Goal: Information Seeking & Learning: Learn about a topic

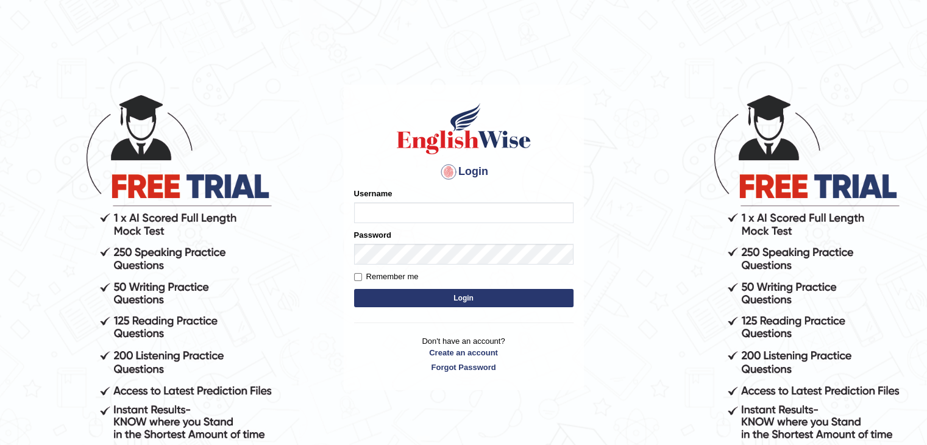
type input "fransikaf"
click at [398, 296] on button "Login" at bounding box center [464, 298] width 220 height 18
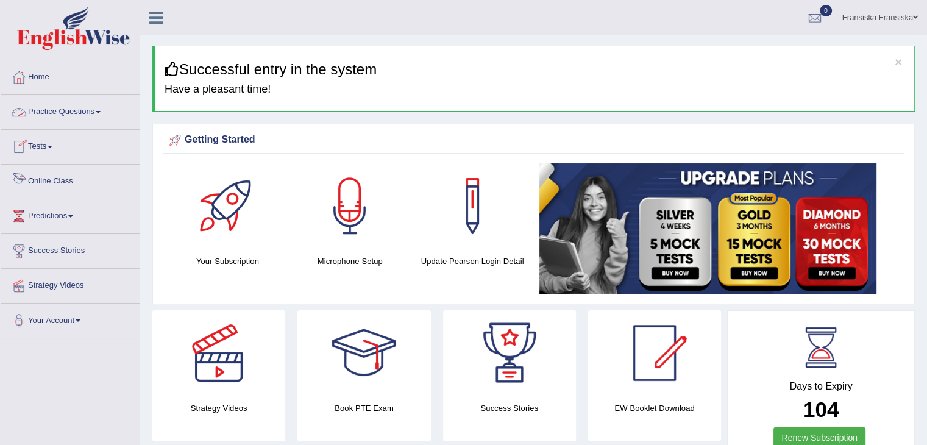
click at [68, 177] on link "Online Class" at bounding box center [70, 180] width 139 height 30
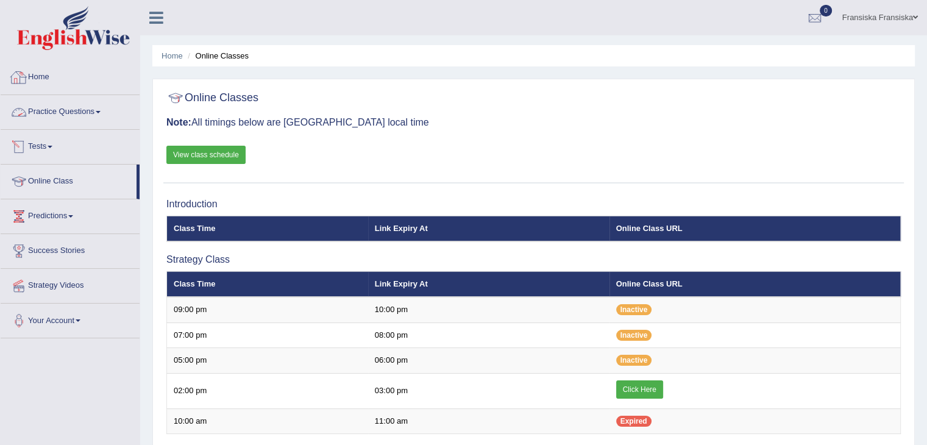
click at [70, 109] on link "Practice Questions" at bounding box center [70, 110] width 139 height 30
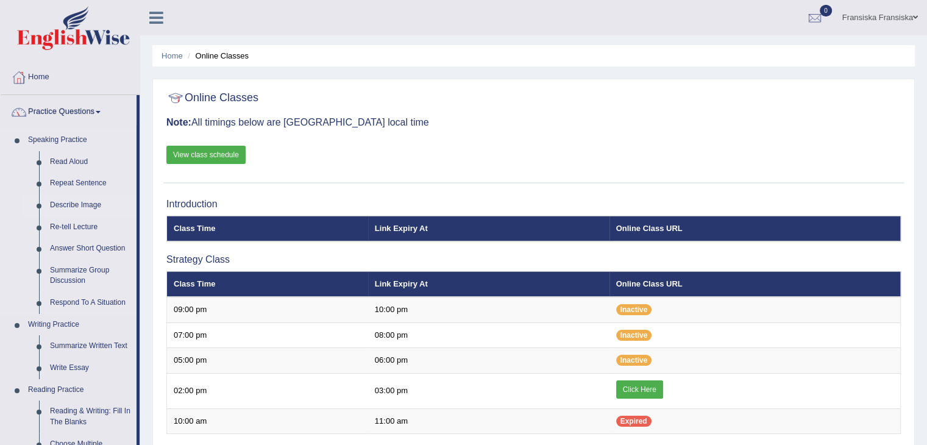
click at [90, 207] on link "Describe Image" at bounding box center [91, 206] width 92 height 22
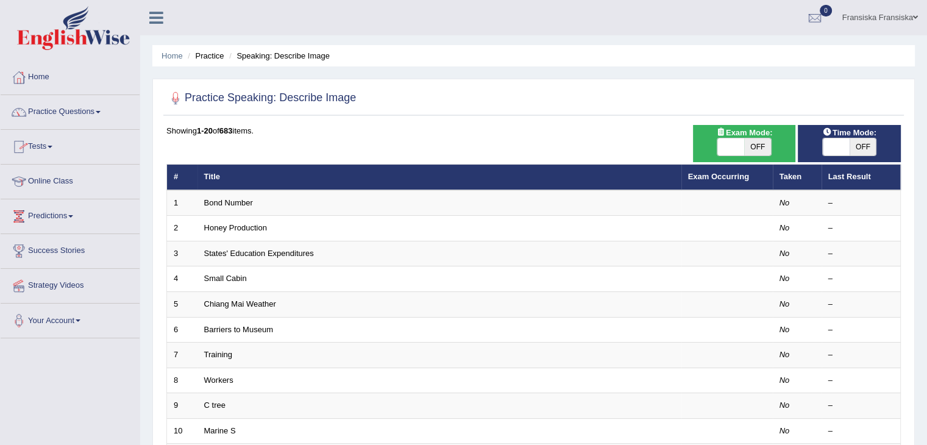
click at [52, 175] on link "Online Class" at bounding box center [70, 180] width 139 height 30
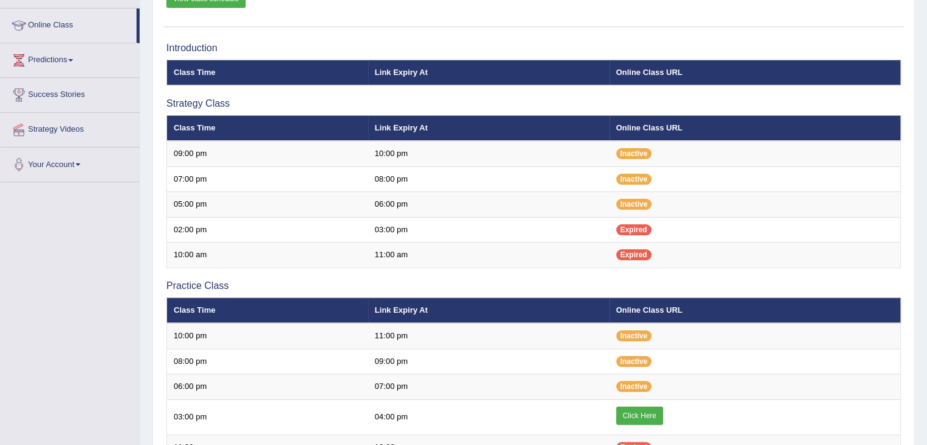
scroll to position [195, 0]
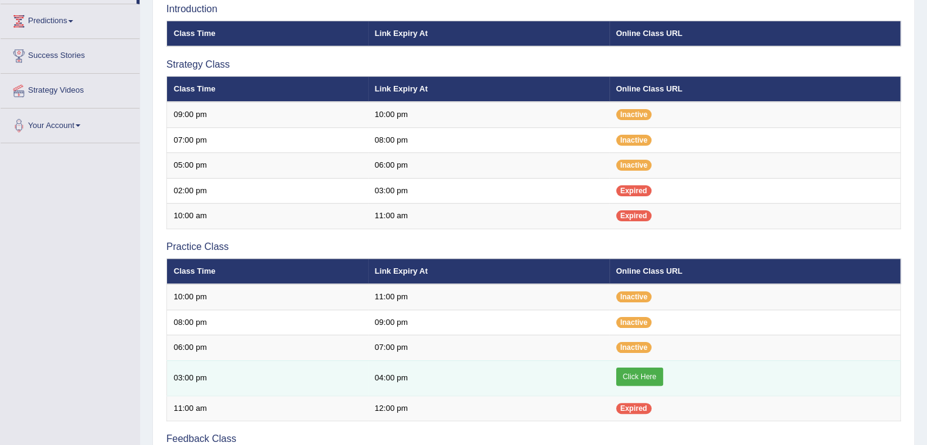
click at [622, 374] on link "Click Here" at bounding box center [639, 377] width 47 height 18
click at [632, 368] on link "Click Here" at bounding box center [639, 377] width 47 height 18
click at [647, 376] on link "Click Here" at bounding box center [639, 377] width 47 height 18
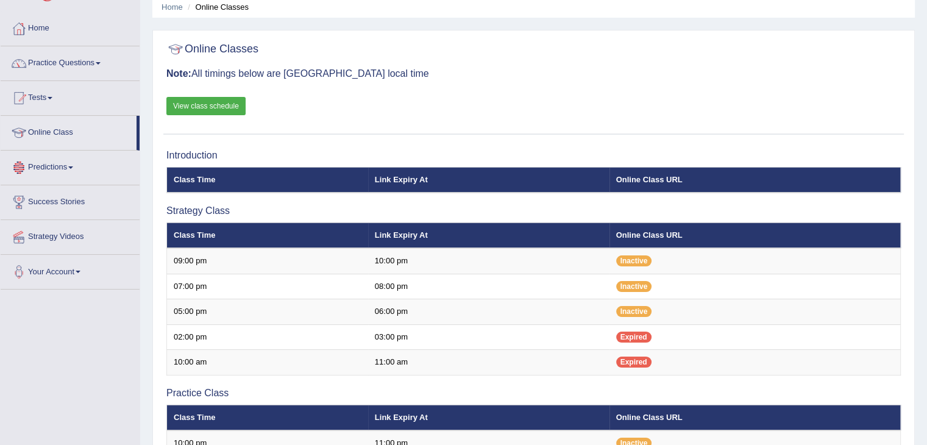
scroll to position [46, 0]
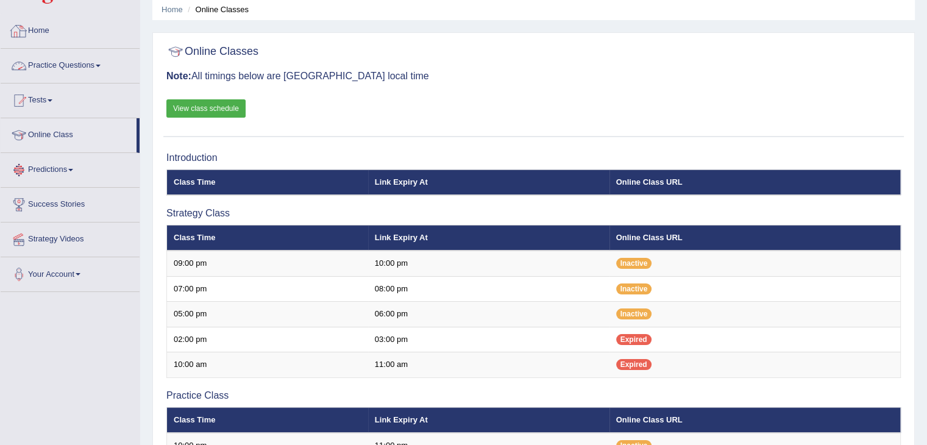
click at [88, 58] on link "Practice Questions" at bounding box center [70, 64] width 139 height 30
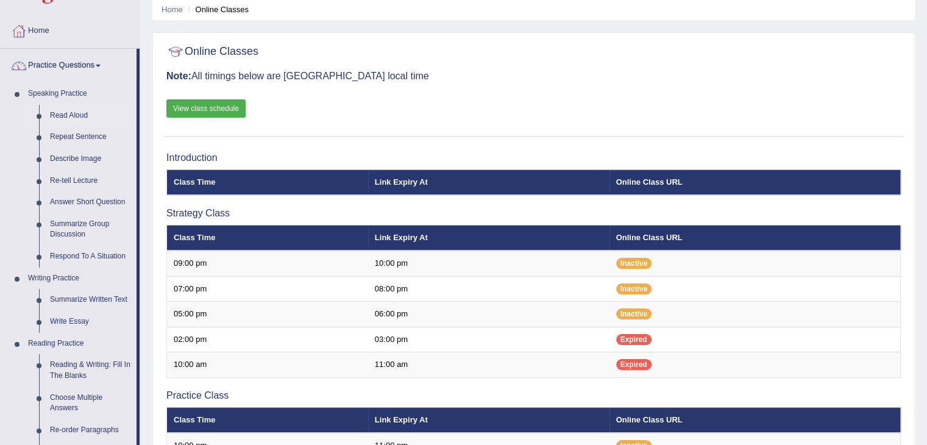
click at [73, 112] on link "Read Aloud" at bounding box center [91, 116] width 92 height 22
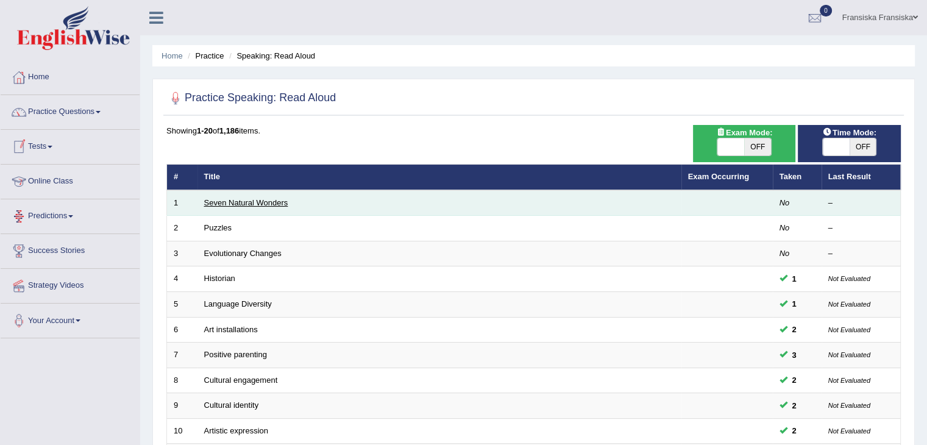
click at [245, 201] on link "Seven Natural Wonders" at bounding box center [246, 202] width 84 height 9
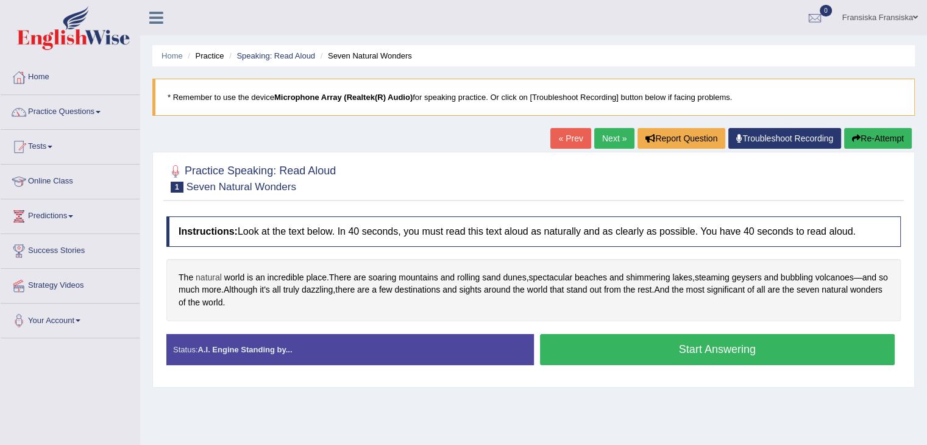
drag, startPoint x: 213, startPoint y: 269, endPoint x: 213, endPoint y: 275, distance: 6.1
click at [213, 275] on div "The natural world is an incredible place . There are soaring mountains and roll…" at bounding box center [533, 290] width 735 height 62
click at [213, 275] on span "natural" at bounding box center [209, 277] width 26 height 13
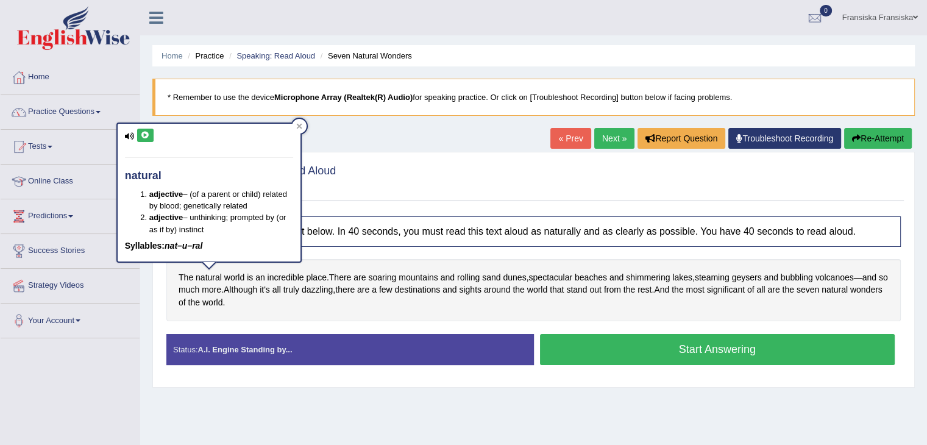
click at [141, 140] on button at bounding box center [145, 135] width 16 height 13
click at [413, 254] on div "Instructions: Look at the text below. In 40 seconds, you must read this text al…" at bounding box center [533, 295] width 741 height 170
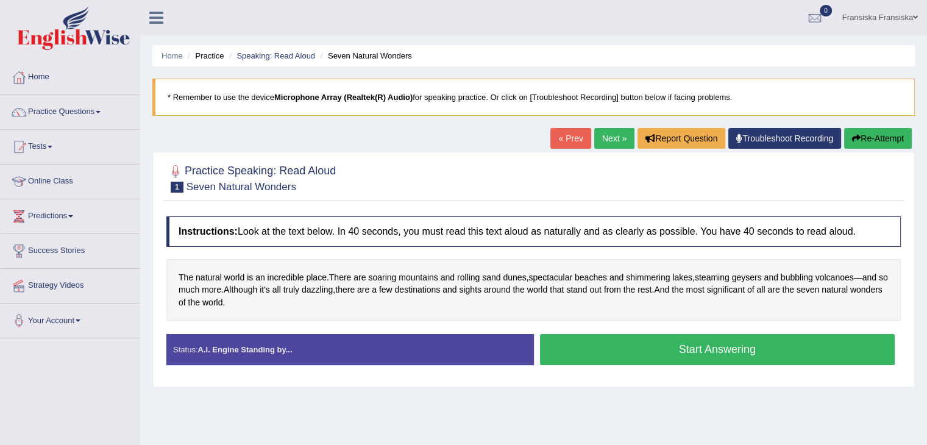
click at [608, 349] on button "Start Answering" at bounding box center [717, 349] width 355 height 31
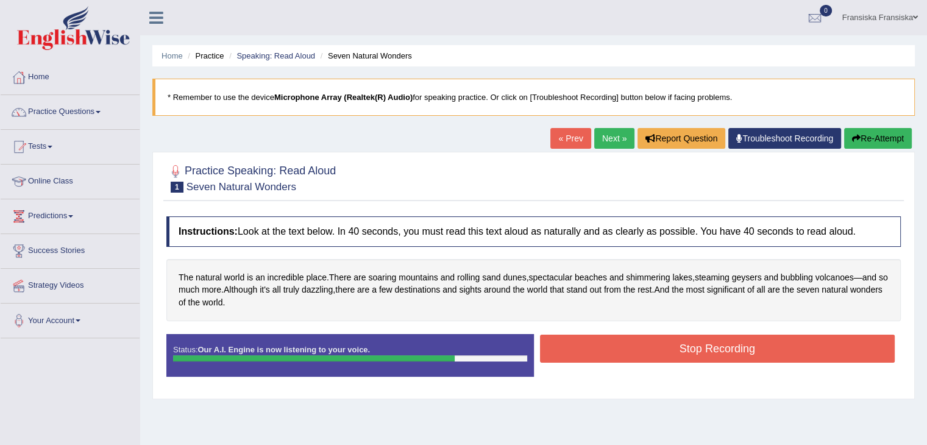
click at [608, 349] on button "Stop Recording" at bounding box center [717, 349] width 355 height 28
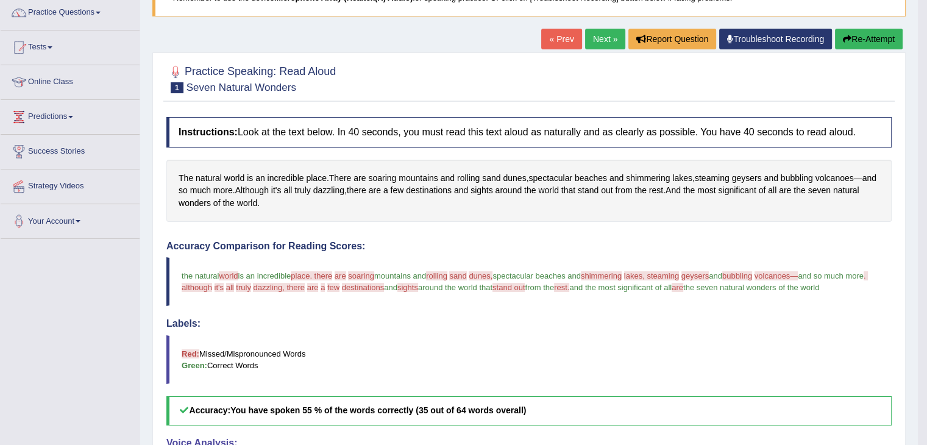
scroll to position [97, 0]
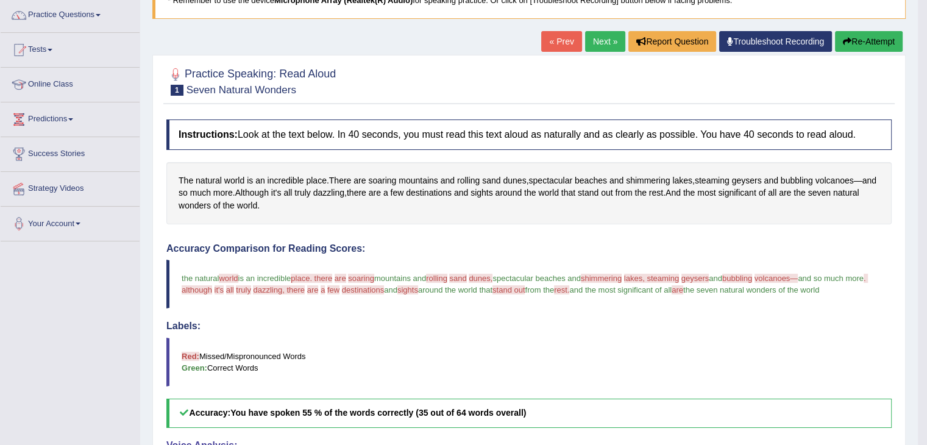
click at [601, 43] on link "Next »" at bounding box center [605, 41] width 40 height 21
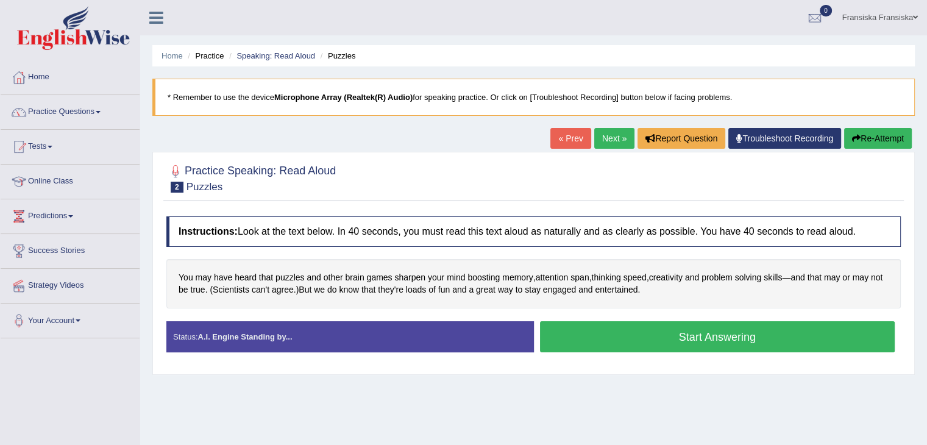
click at [610, 327] on button "Start Answering" at bounding box center [717, 336] width 355 height 31
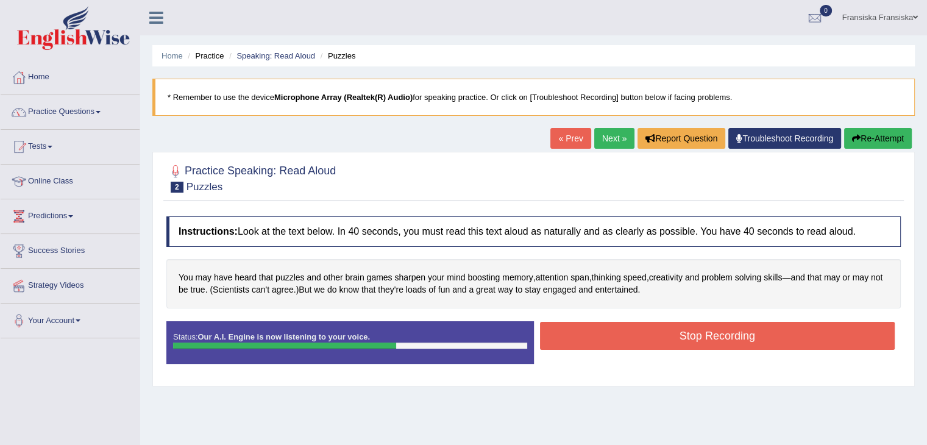
click at [610, 327] on button "Stop Recording" at bounding box center [717, 336] width 355 height 28
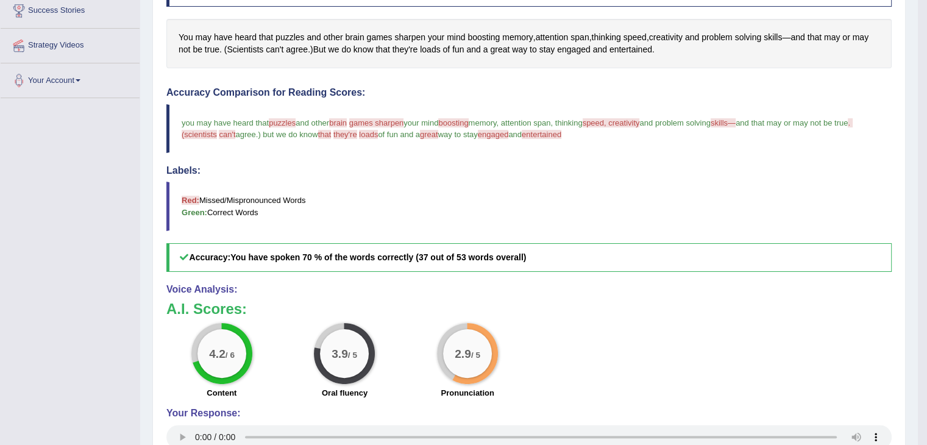
scroll to position [238, 0]
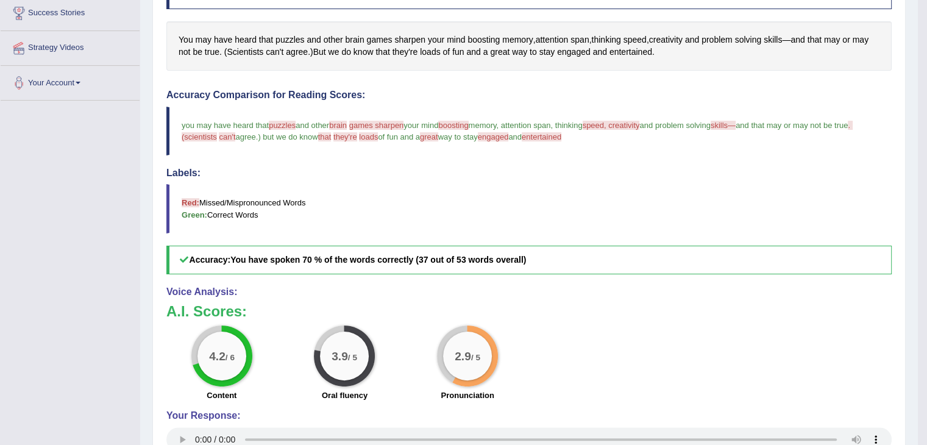
click at [643, 390] on div "4.2 / 6 Content 3.9 / 5 Oral fluency 2.9 / 5 Pronunciation" at bounding box center [529, 365] width 738 height 79
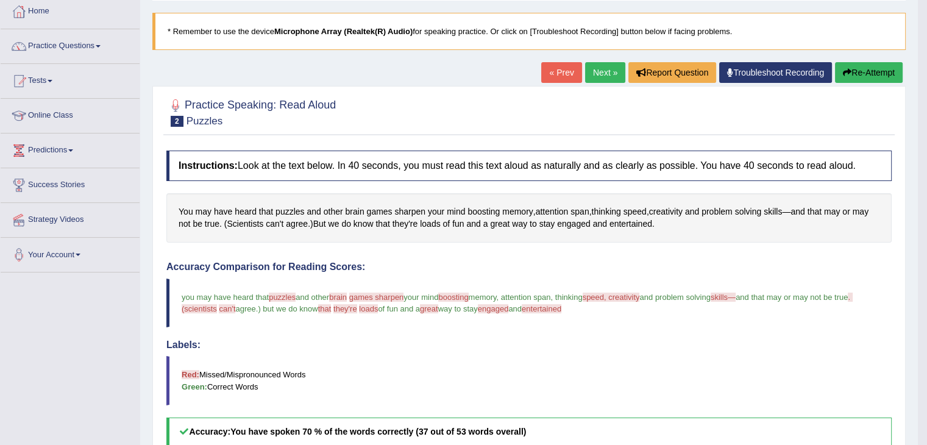
scroll to position [66, 0]
click at [98, 48] on link "Practice Questions" at bounding box center [70, 44] width 139 height 30
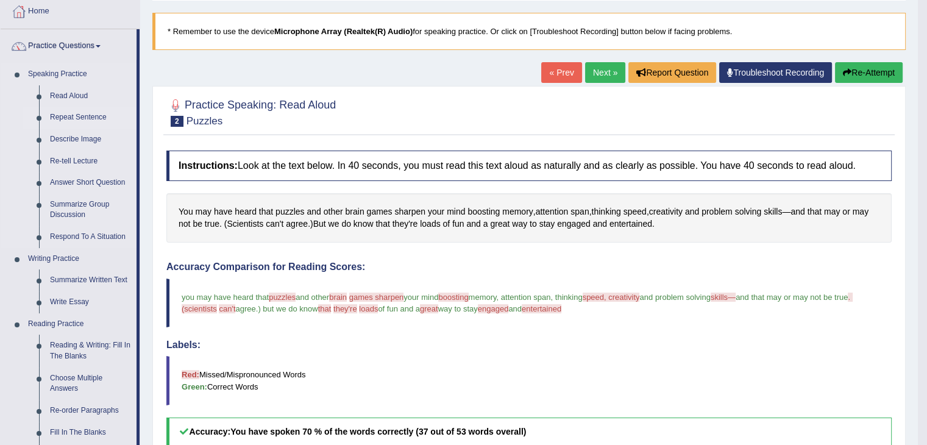
click at [85, 113] on link "Repeat Sentence" at bounding box center [91, 118] width 92 height 22
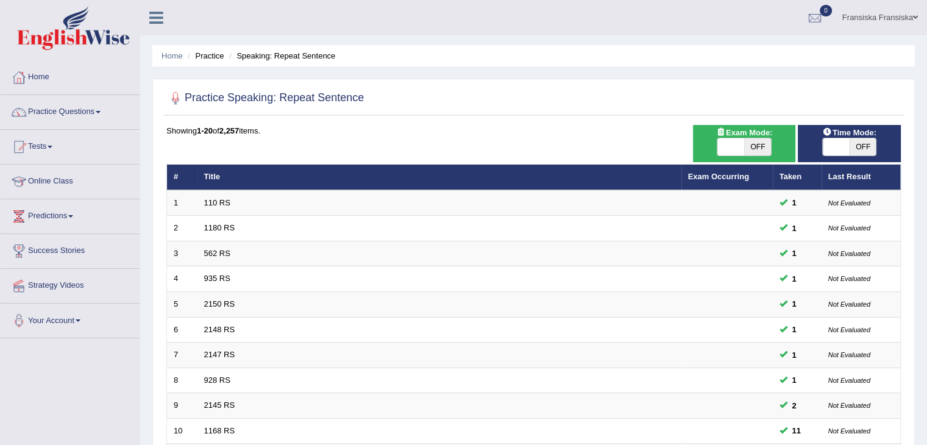
scroll to position [4, 0]
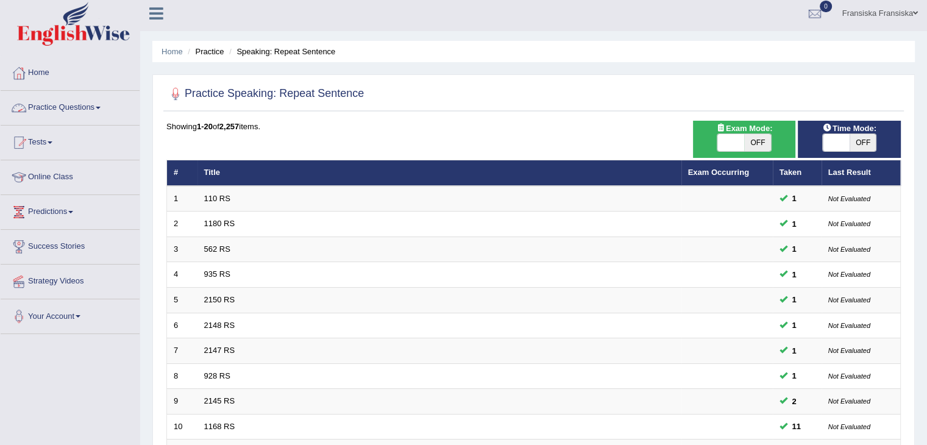
click at [88, 109] on link "Practice Questions" at bounding box center [70, 106] width 139 height 30
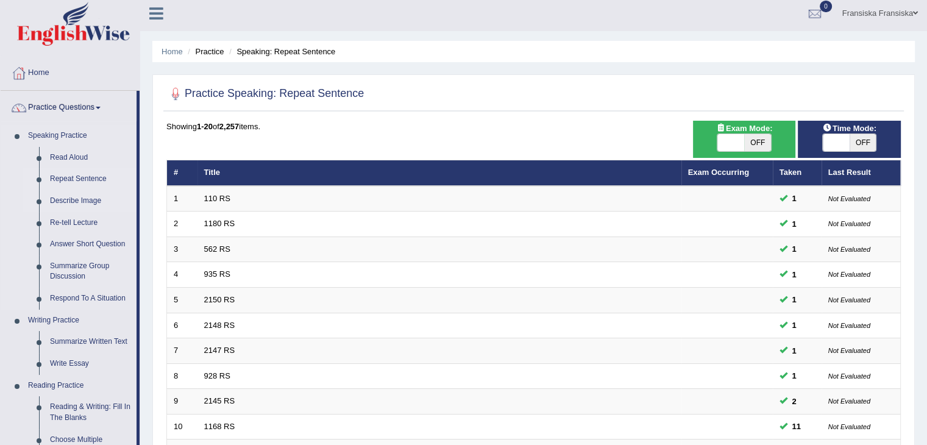
click at [78, 202] on link "Describe Image" at bounding box center [91, 201] width 92 height 22
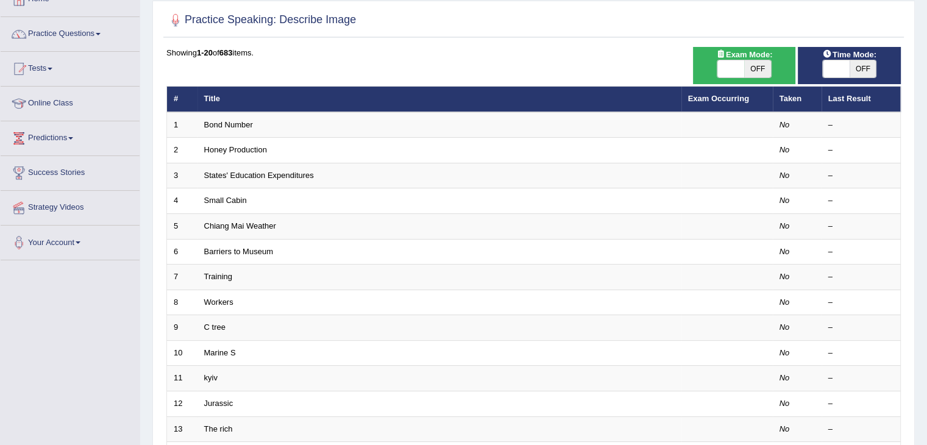
scroll to position [82, 0]
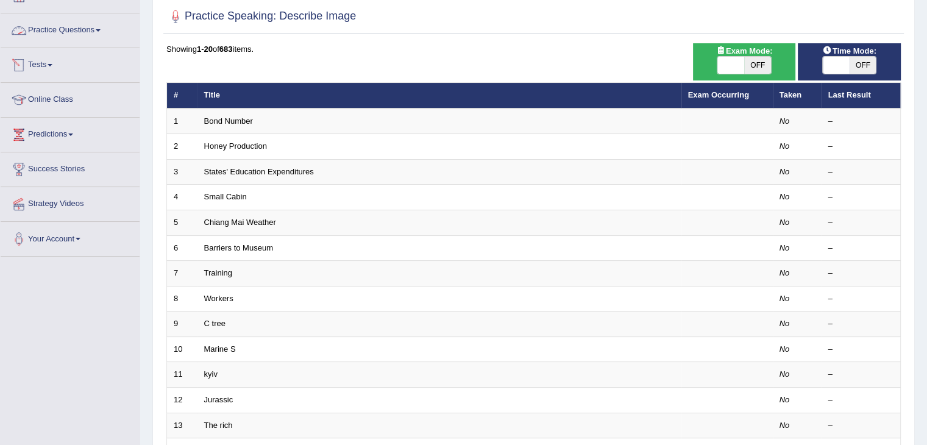
click at [100, 36] on link "Practice Questions" at bounding box center [70, 28] width 139 height 30
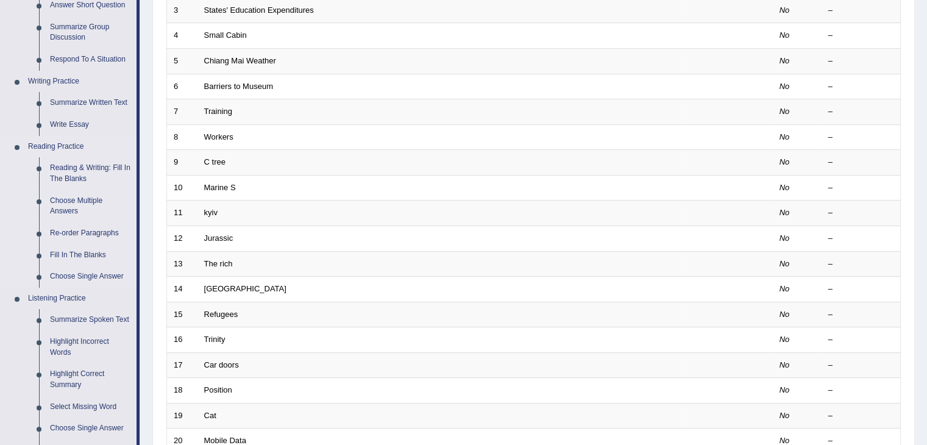
scroll to position [245, 0]
click at [85, 104] on link "Summarize Written Text" at bounding box center [91, 101] width 92 height 22
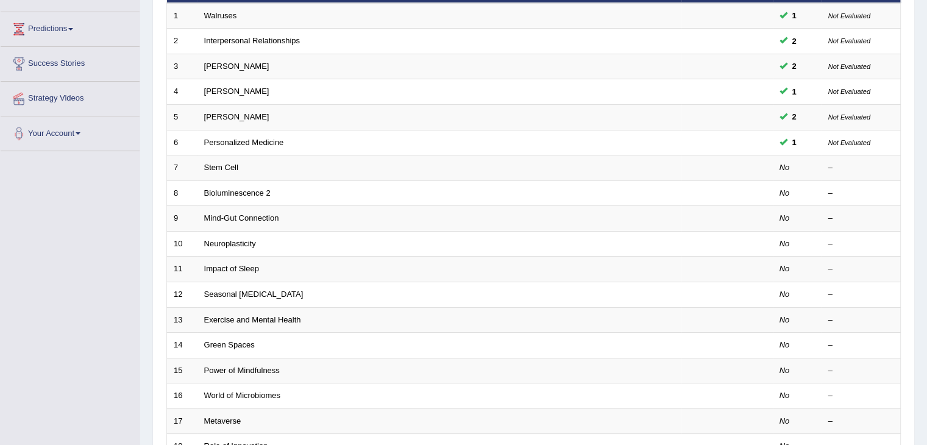
scroll to position [189, 0]
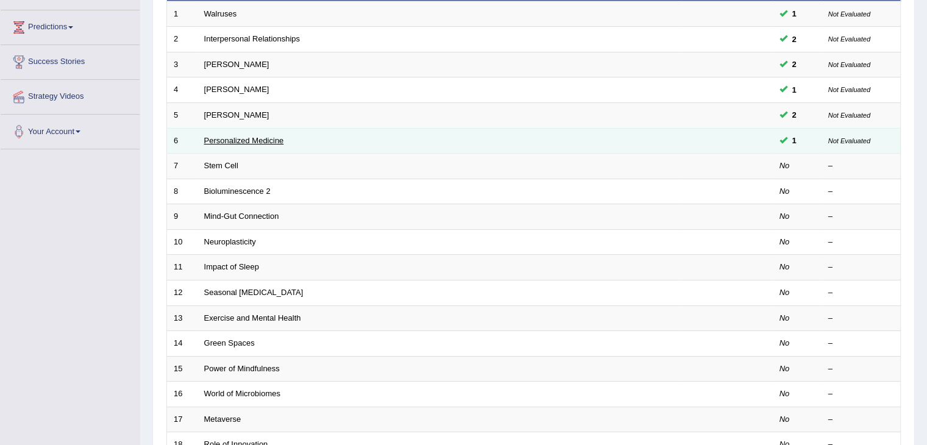
click at [263, 137] on link "Personalized Medicine" at bounding box center [244, 140] width 80 height 9
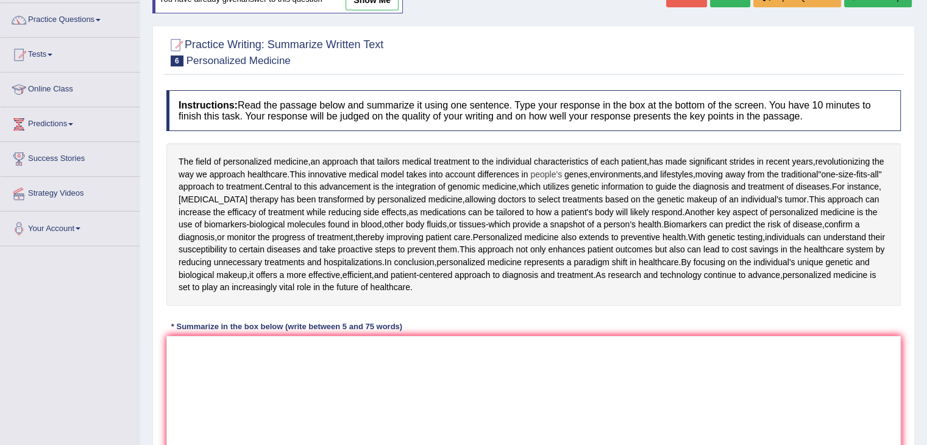
scroll to position [88, 0]
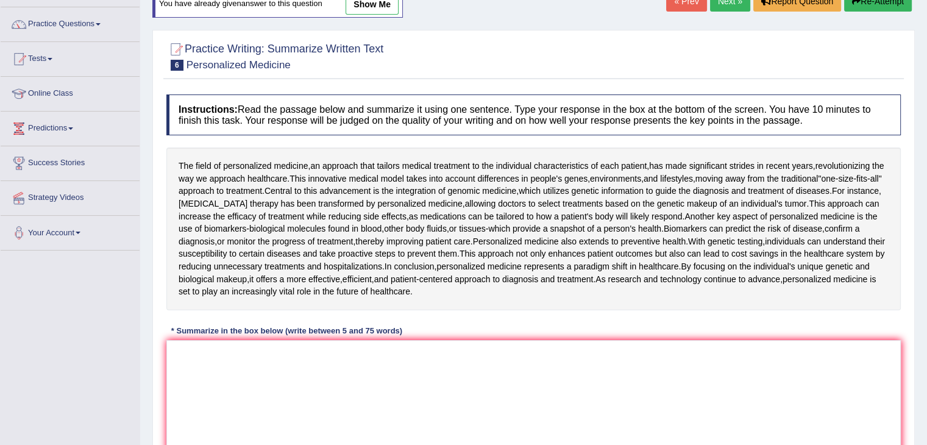
click at [394, 12] on link "show me" at bounding box center [372, 4] width 53 height 21
type textarea "The field of personalized medicine, an approach that tailors medical treatment …"
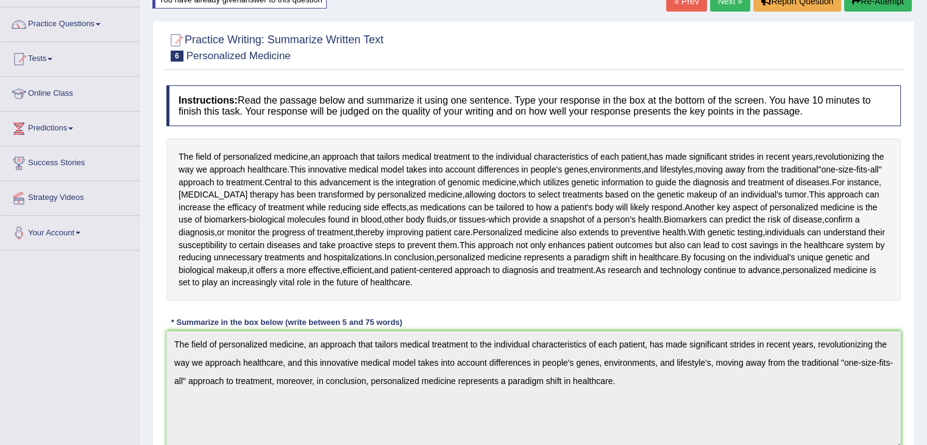
click at [673, 302] on div "Instructions: Read the passage below and summarize it using one sentence. Type …" at bounding box center [533, 390] width 741 height 623
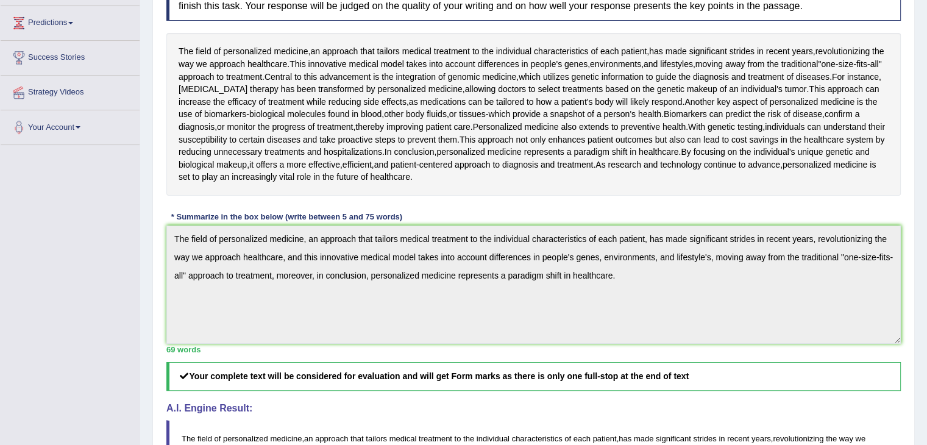
scroll to position [40, 0]
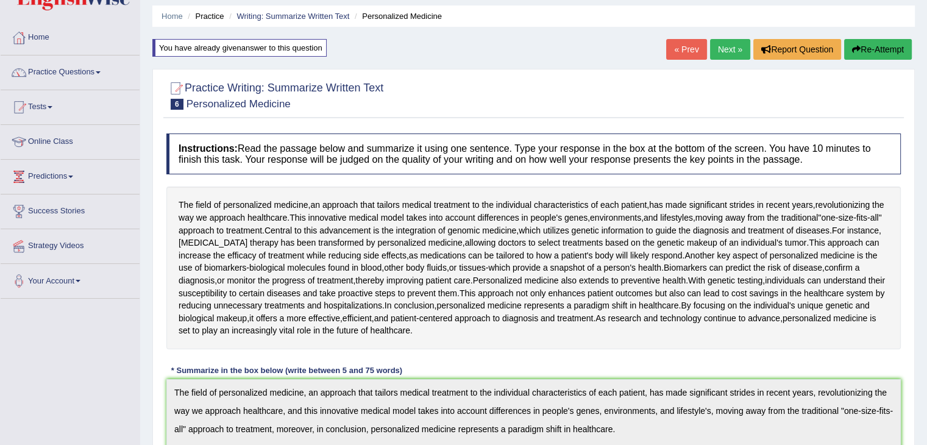
click at [714, 49] on link "Next »" at bounding box center [730, 49] width 40 height 21
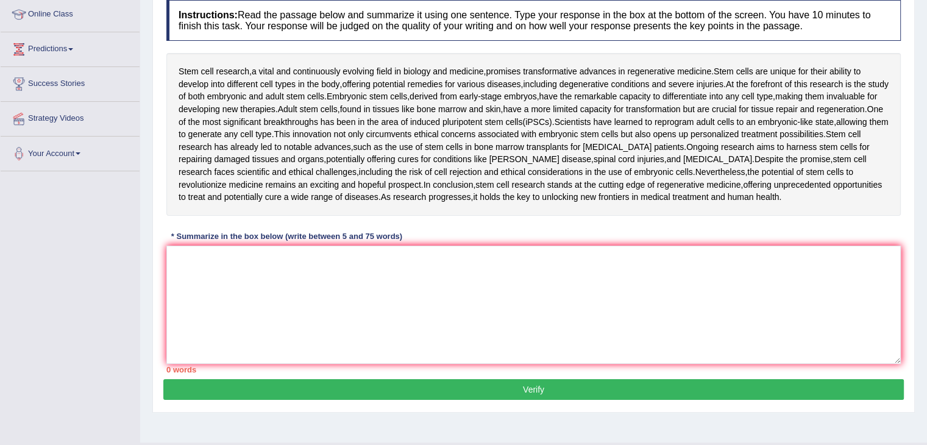
scroll to position [170, 0]
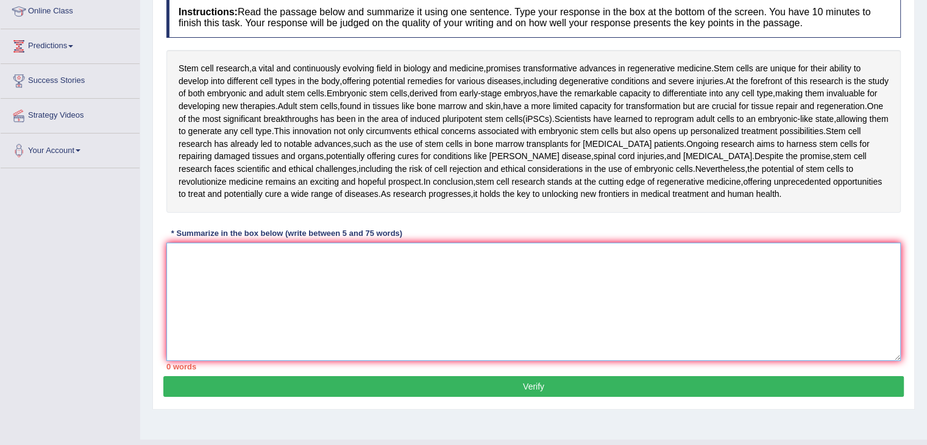
click at [532, 284] on textarea at bounding box center [533, 302] width 735 height 118
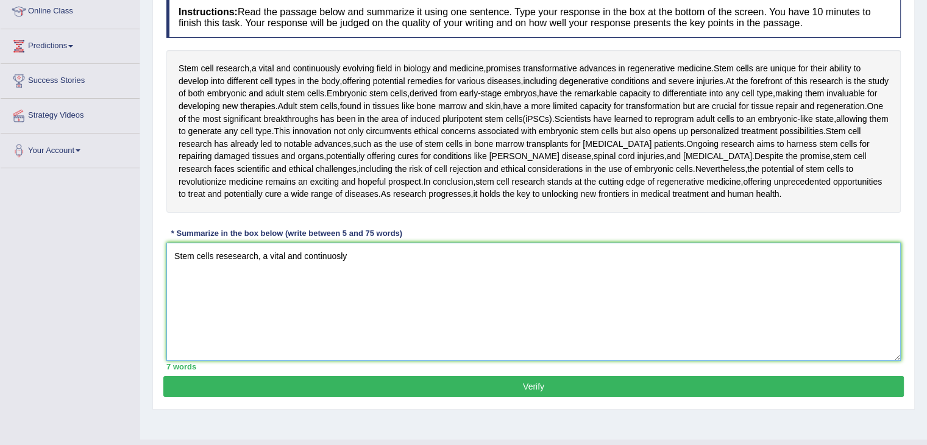
click at [336, 259] on textarea "Stem cells resesearch, a vital and continuosly" at bounding box center [533, 302] width 735 height 118
click at [378, 243] on textarea "Stem cells resesearch, a vital and continuously" at bounding box center [533, 302] width 735 height 118
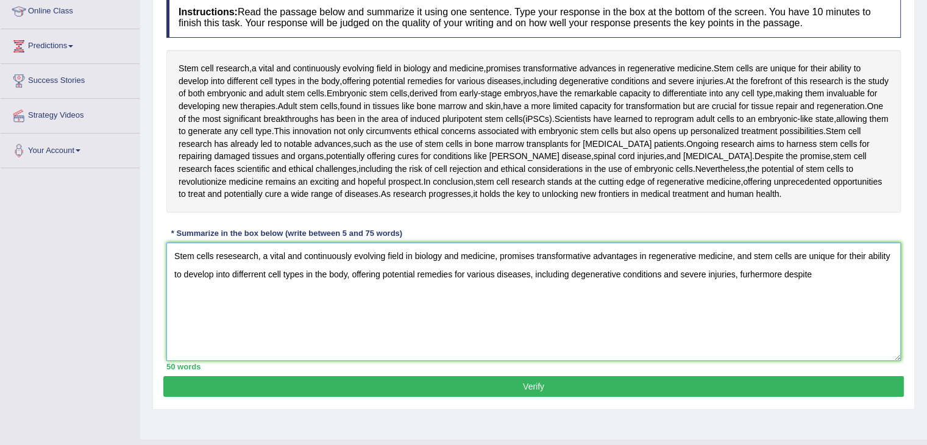
click at [785, 273] on textarea "Stem cells resesearch, a vital and continuously evolving field in biology and m…" at bounding box center [533, 302] width 735 height 118
click at [830, 273] on textarea "Stem cells resesearch, a vital and continuously evolving field in biology and m…" at bounding box center [533, 302] width 735 height 118
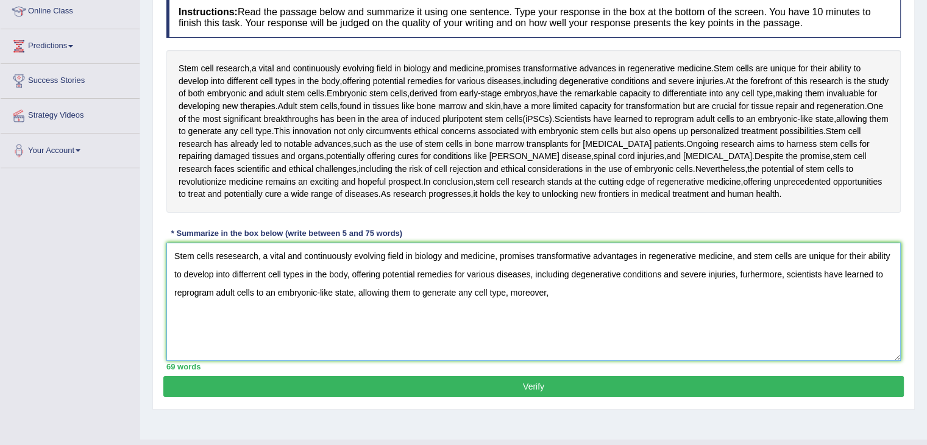
click at [707, 282] on textarea "Stem cells resesearch, a vital and continuously evolving field in biology and m…" at bounding box center [533, 302] width 735 height 118
click at [793, 296] on textarea "Stem cells resesearch, a vital and continuously evolving field in biology and m…" at bounding box center [533, 302] width 735 height 118
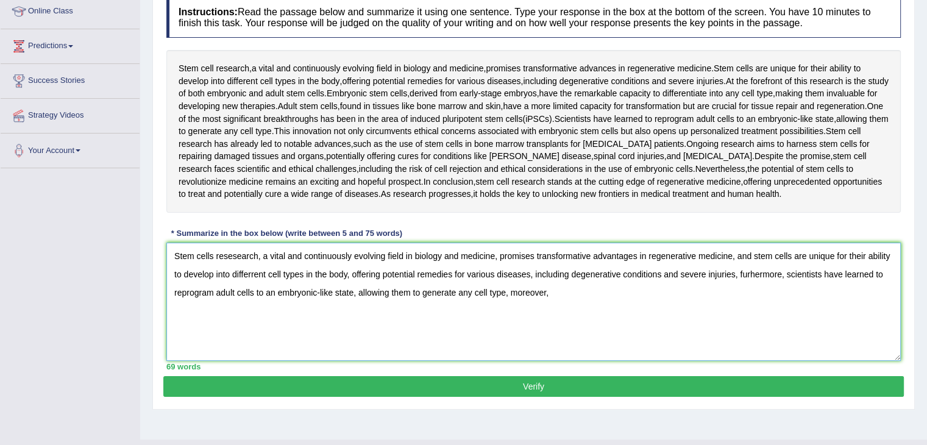
click at [785, 274] on textarea "Stem cells resesearch, a vital and continuously evolving field in biology and m…" at bounding box center [533, 302] width 735 height 118
drag, startPoint x: 785, startPoint y: 274, endPoint x: 149, endPoint y: 243, distance: 636.7
click at [149, 243] on div "Home Practice Writing: Summarize Written Text Stem Cell « Prev Next » Report Qu…" at bounding box center [533, 135] width 787 height 610
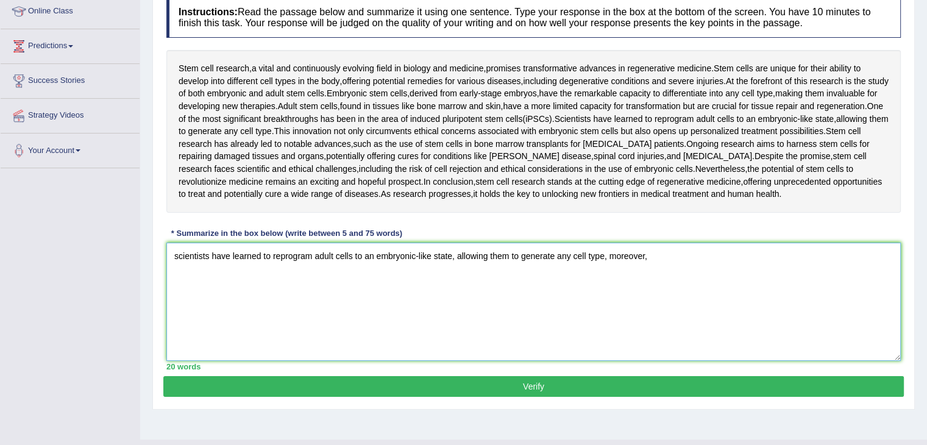
click at [177, 252] on textarea "scientists have learned to reprogram adult cells to an embryonic-like state, al…" at bounding box center [533, 302] width 735 height 118
click at [694, 253] on textarea "Scientists have learned to reprogram adult cells to an embryonic-like state, al…" at bounding box center [533, 302] width 735 height 118
drag, startPoint x: 694, startPoint y: 253, endPoint x: 561, endPoint y: 331, distance: 154.2
click at [561, 331] on textarea "Scientists have learned to reprogram adult cells to an embryonic-like state, al…" at bounding box center [533, 302] width 735 height 118
click at [485, 296] on textarea "Scientists have learned to reprogram adult cells to an embryonic-like state, al…" at bounding box center [533, 302] width 735 height 118
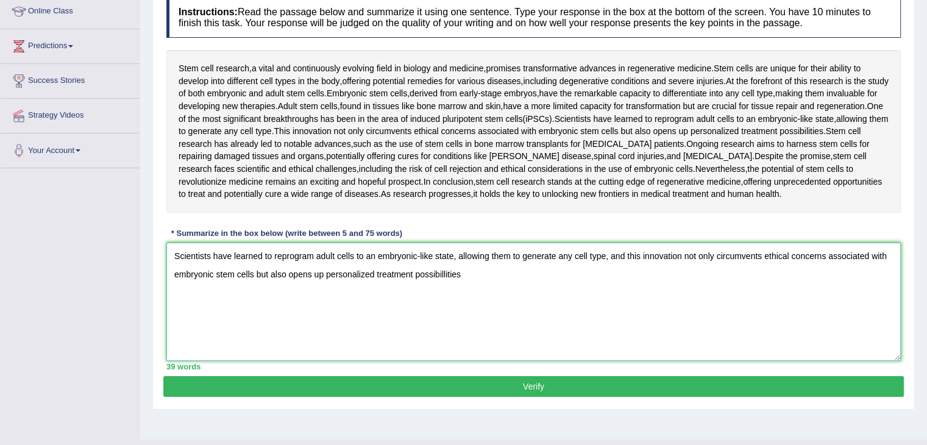
click at [445, 270] on textarea "Scientists have learned to reprogram adult cells to an embryonic-like state, al…" at bounding box center [533, 302] width 735 height 118
click at [549, 262] on textarea "Scientists have learned to reprogram adult cells to an embryonic-like state, al…" at bounding box center [533, 302] width 735 height 118
click at [524, 287] on textarea "Scientists have learned to reprogram adult cells to an embryonic-like state, al…" at bounding box center [533, 302] width 735 height 118
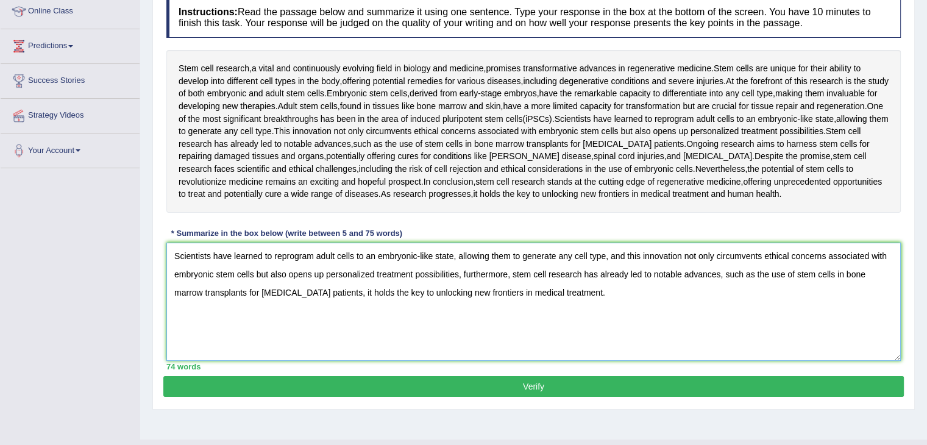
click at [330, 290] on textarea "Scientists have learned to reprogram adult cells to an embryonic-like state, al…" at bounding box center [533, 302] width 735 height 118
type textarea "Scientists have learned to reprogram adult cells to an embryonic-like state, al…"
click at [432, 388] on button "Verify" at bounding box center [533, 386] width 741 height 21
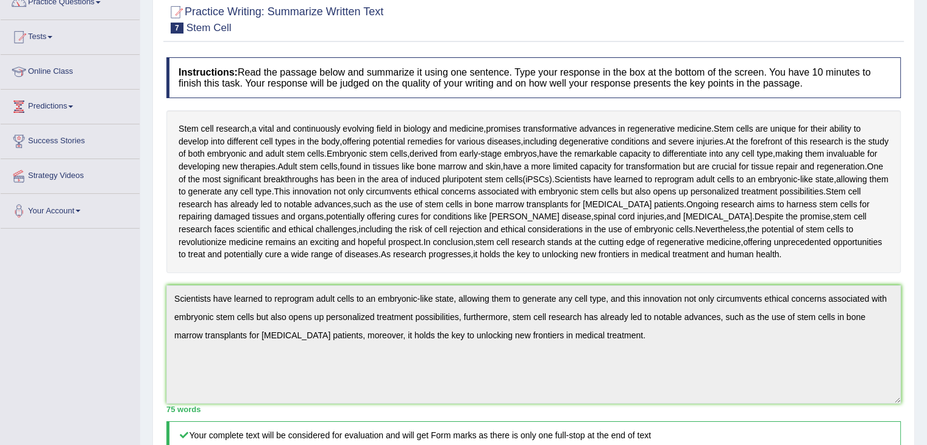
scroll to position [0, 0]
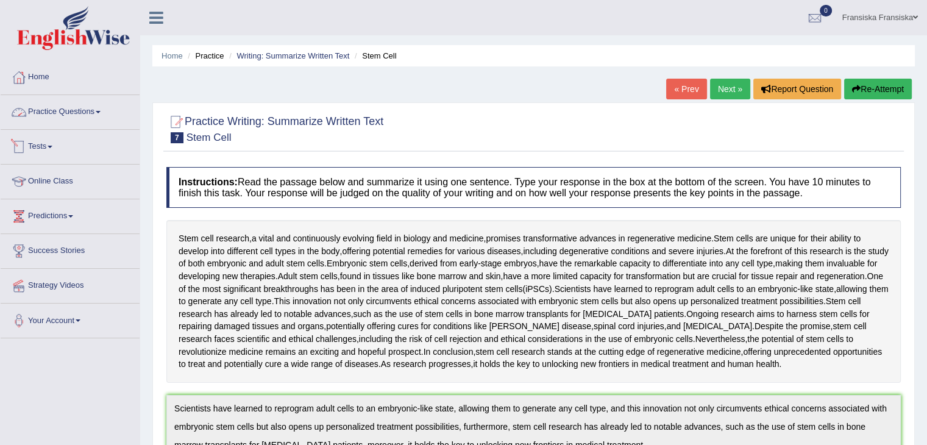
click at [76, 113] on link "Practice Questions" at bounding box center [70, 110] width 139 height 30
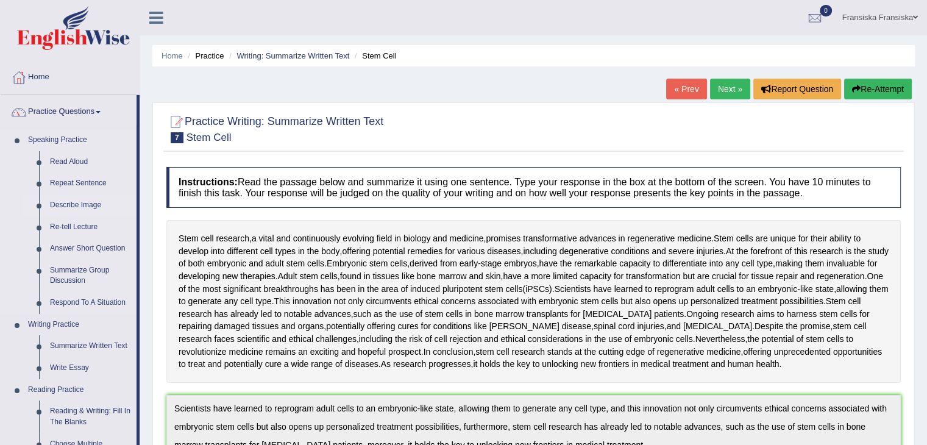
click at [87, 198] on link "Describe Image" at bounding box center [91, 206] width 92 height 22
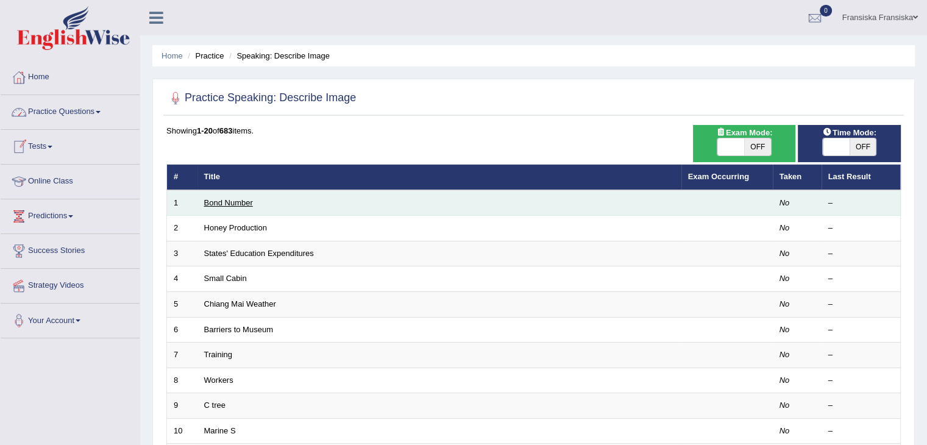
click at [230, 204] on link "Bond Number" at bounding box center [228, 202] width 49 height 9
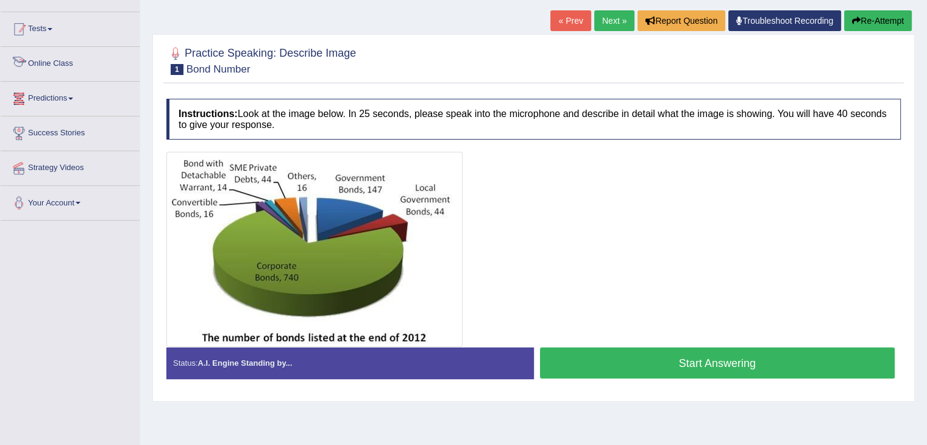
scroll to position [37, 0]
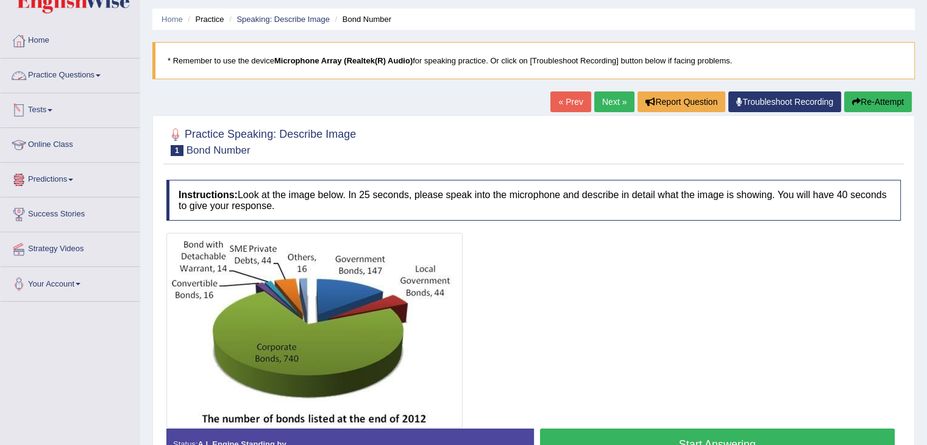
click at [90, 82] on link "Practice Questions" at bounding box center [70, 74] width 139 height 30
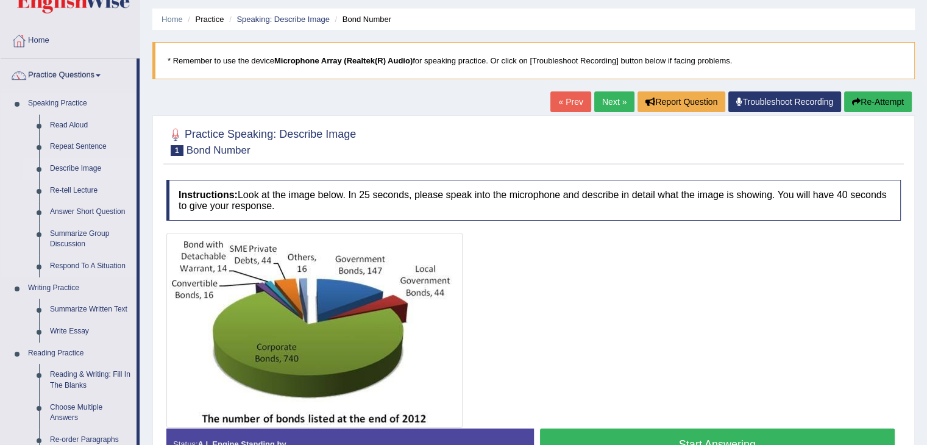
click at [81, 173] on link "Describe Image" at bounding box center [91, 169] width 92 height 22
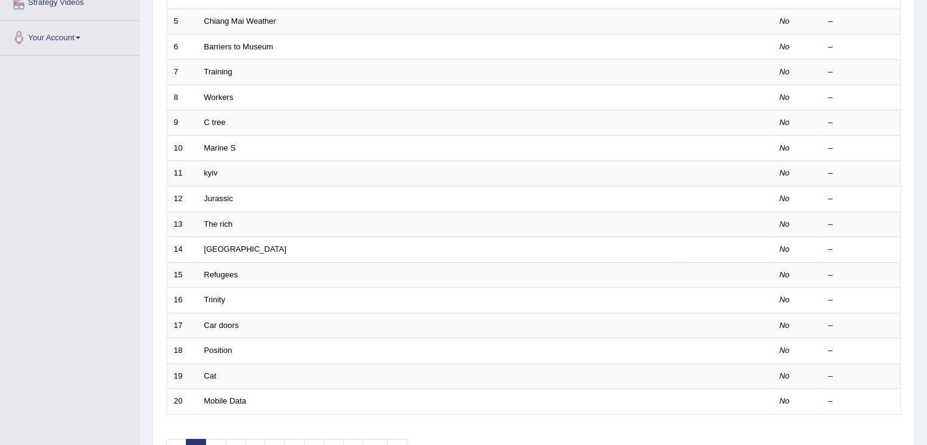
scroll to position [315, 0]
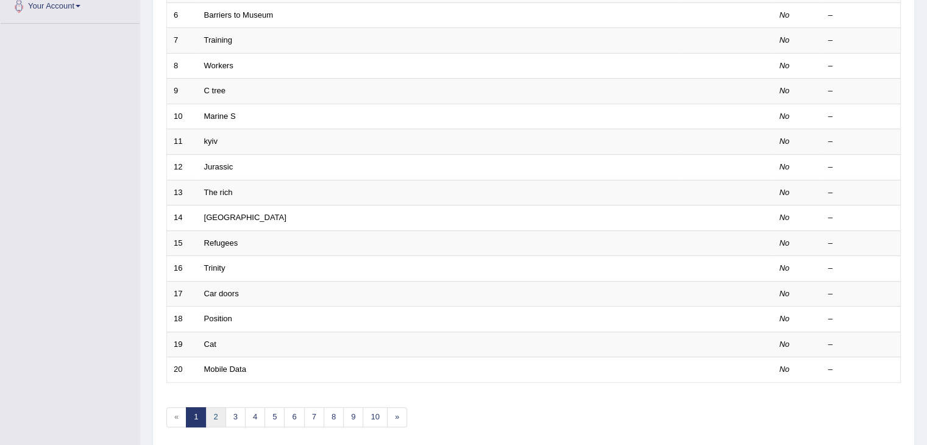
click at [207, 414] on link "2" at bounding box center [215, 417] width 20 height 20
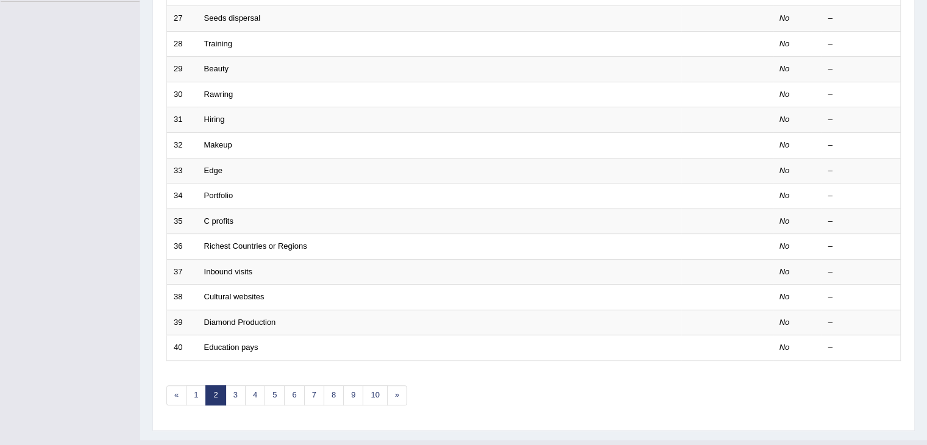
scroll to position [359, 0]
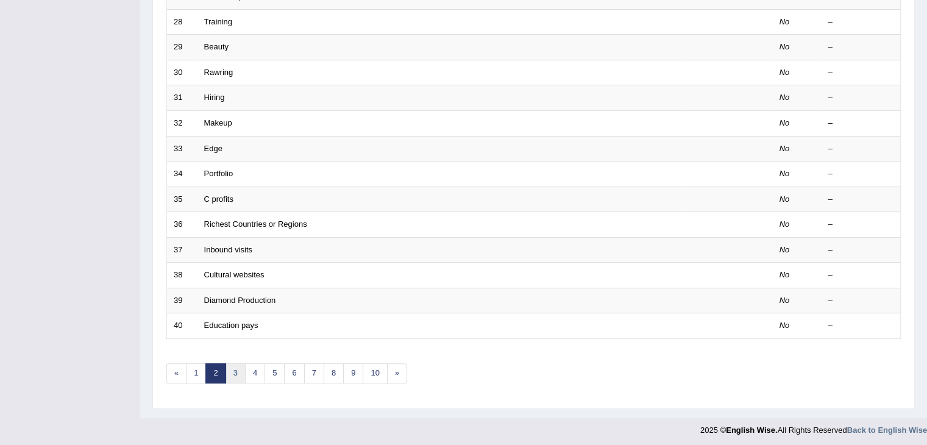
click at [235, 370] on link "3" at bounding box center [236, 373] width 20 height 20
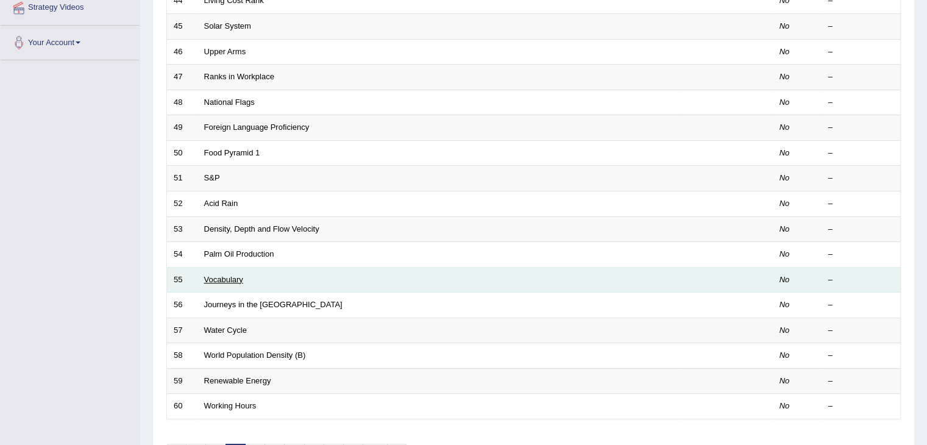
scroll to position [359, 0]
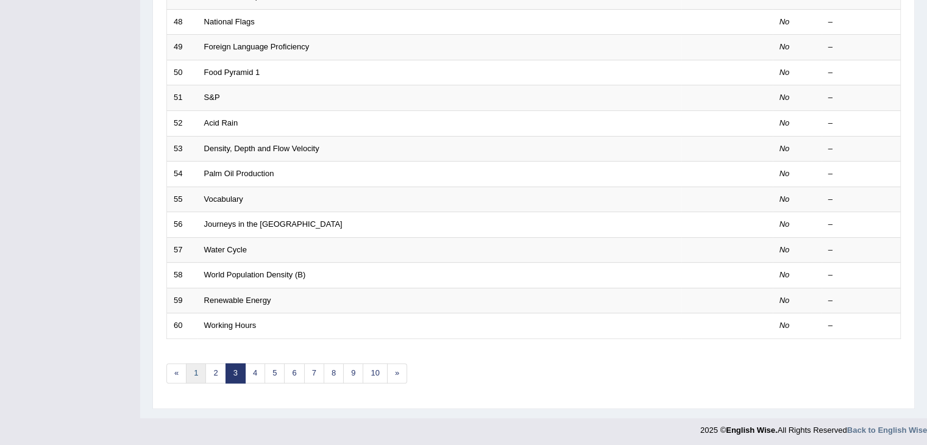
click at [186, 363] on link "1" at bounding box center [196, 373] width 20 height 20
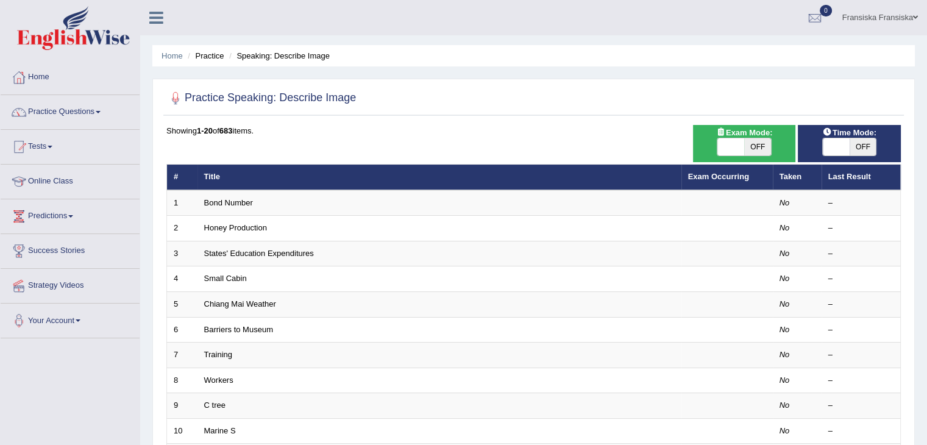
click at [186, 360] on td "7" at bounding box center [182, 356] width 30 height 26
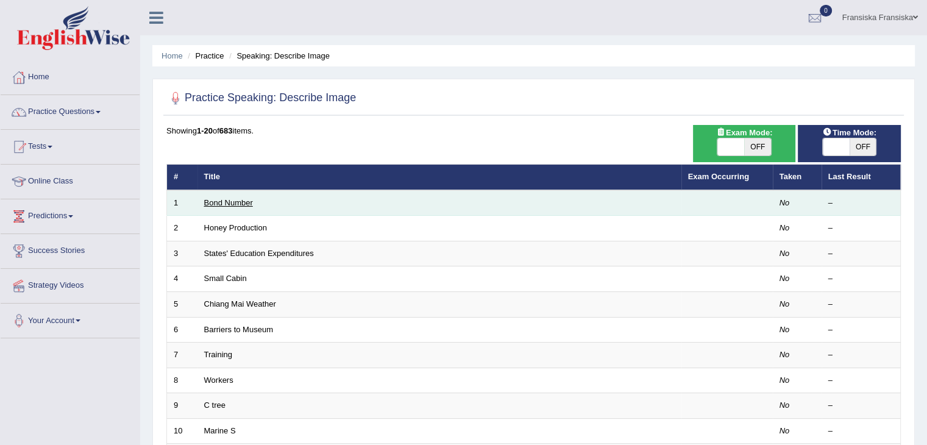
click at [240, 201] on link "Bond Number" at bounding box center [228, 202] width 49 height 9
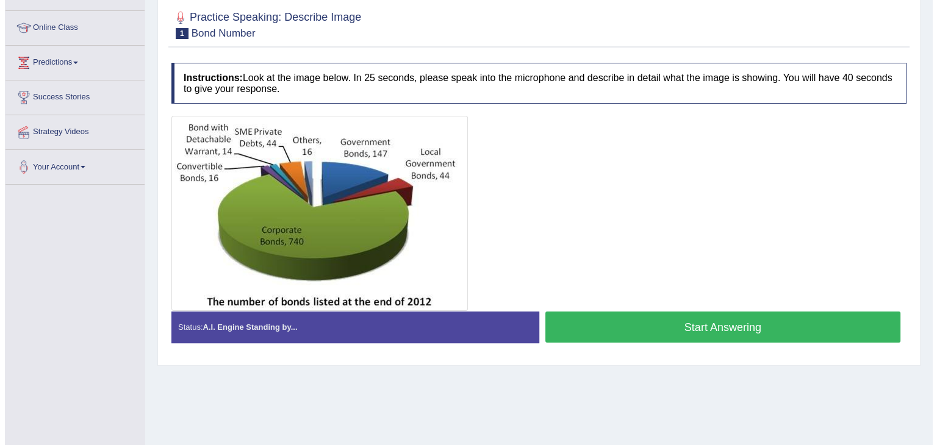
scroll to position [154, 0]
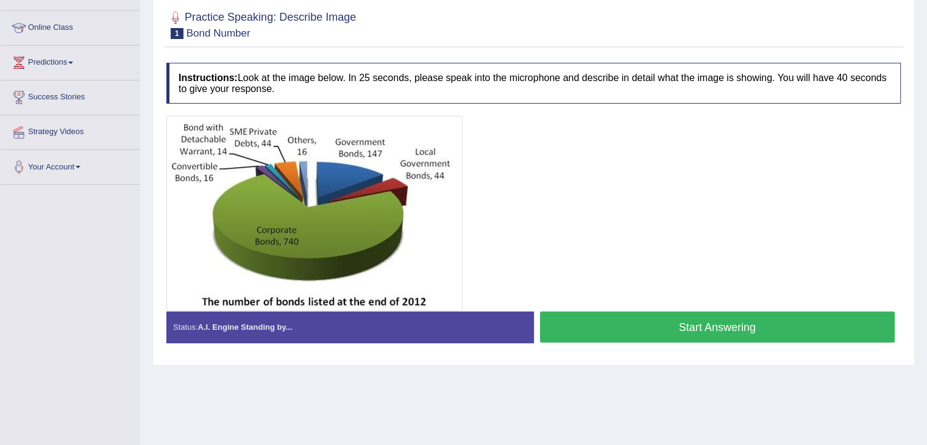
click at [595, 312] on button "Start Answering" at bounding box center [717, 327] width 355 height 31
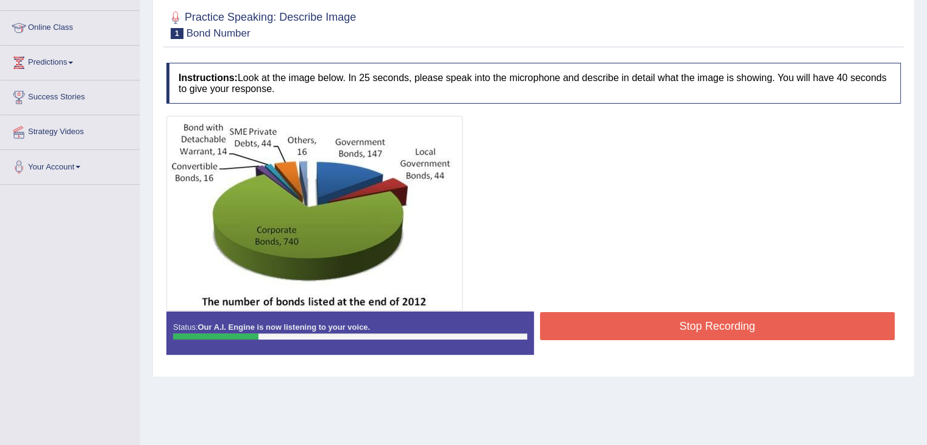
click at [593, 312] on button "Stop Recording" at bounding box center [717, 326] width 355 height 28
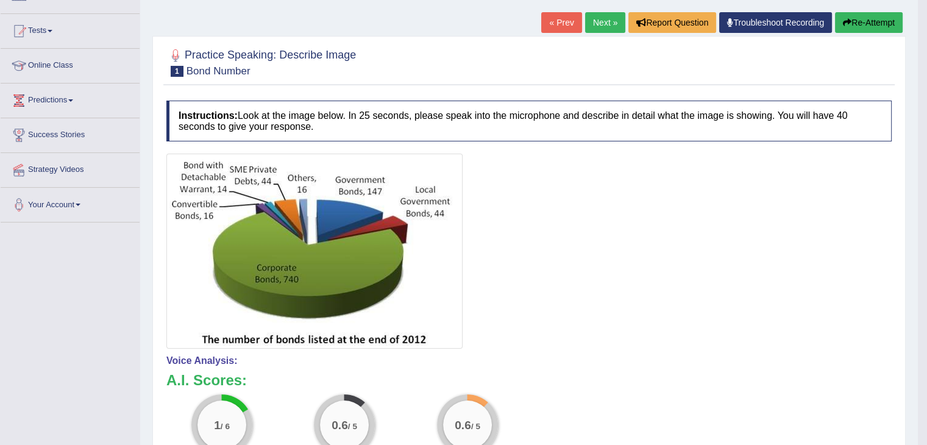
scroll to position [115, 0]
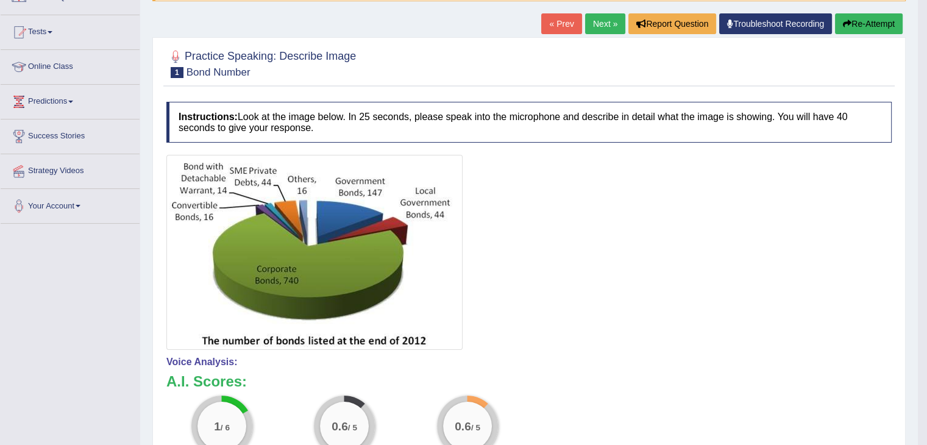
click at [868, 17] on button "Re-Attempt" at bounding box center [869, 23] width 68 height 21
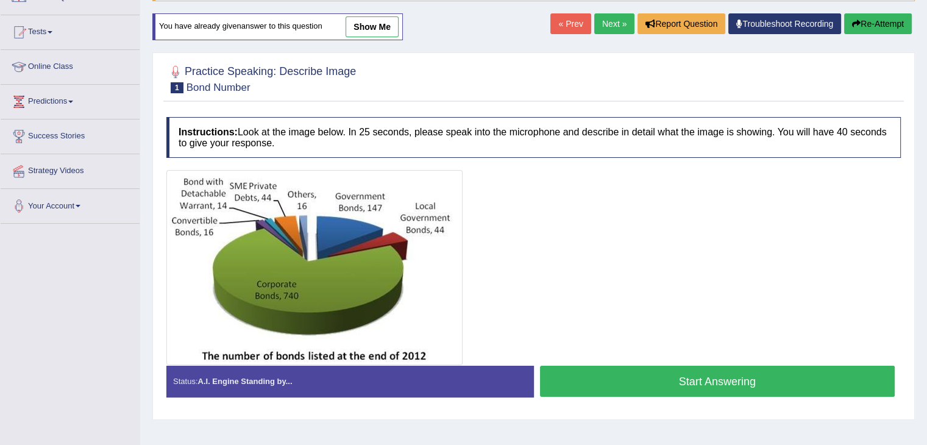
click at [708, 386] on button "Start Answering" at bounding box center [717, 381] width 355 height 31
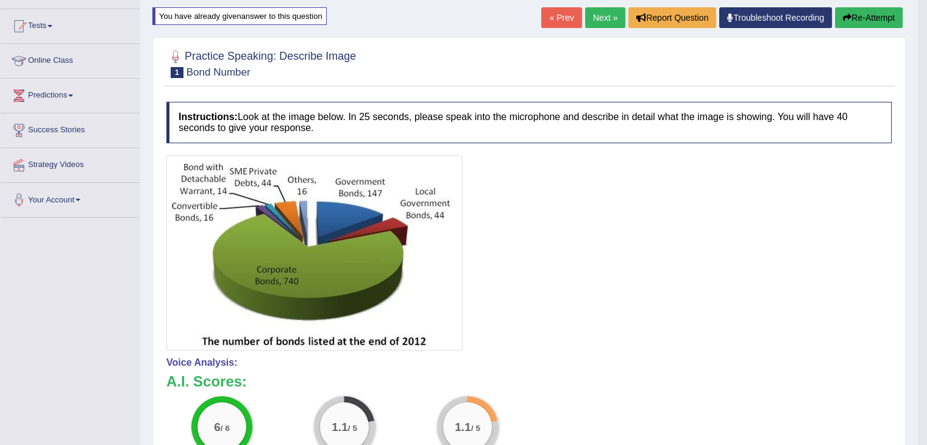
scroll to position [121, 0]
click at [603, 23] on link "Next »" at bounding box center [605, 17] width 40 height 21
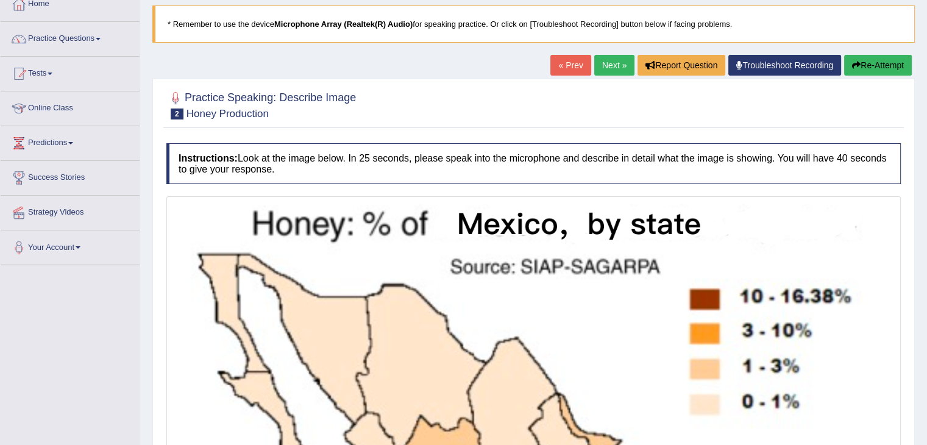
scroll to position [73, 0]
click at [83, 39] on link "Practice Questions" at bounding box center [70, 38] width 139 height 30
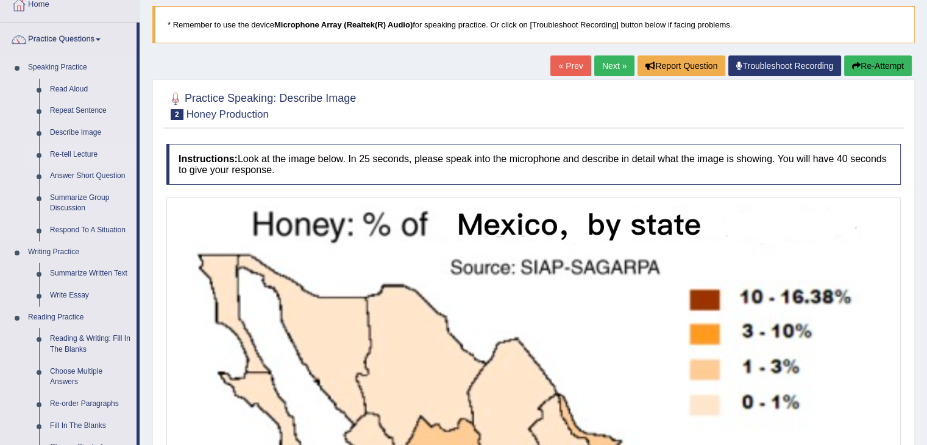
click at [79, 151] on link "Re-tell Lecture" at bounding box center [91, 155] width 92 height 22
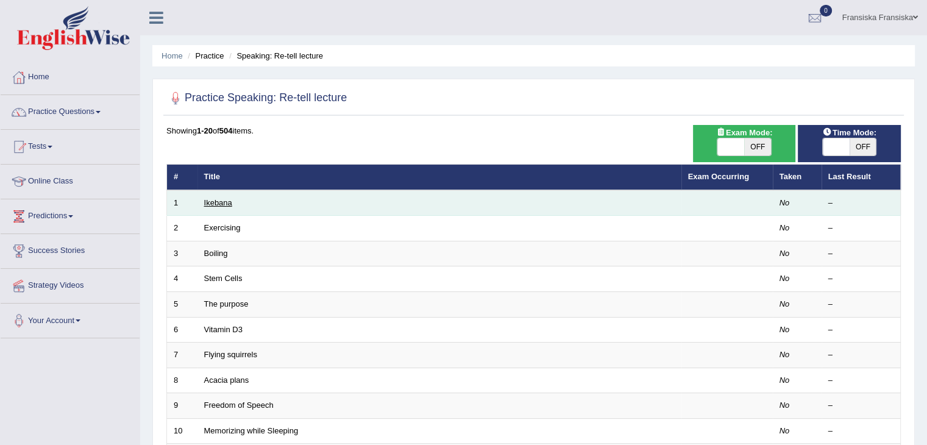
click at [220, 205] on link "Ikebana" at bounding box center [218, 202] width 28 height 9
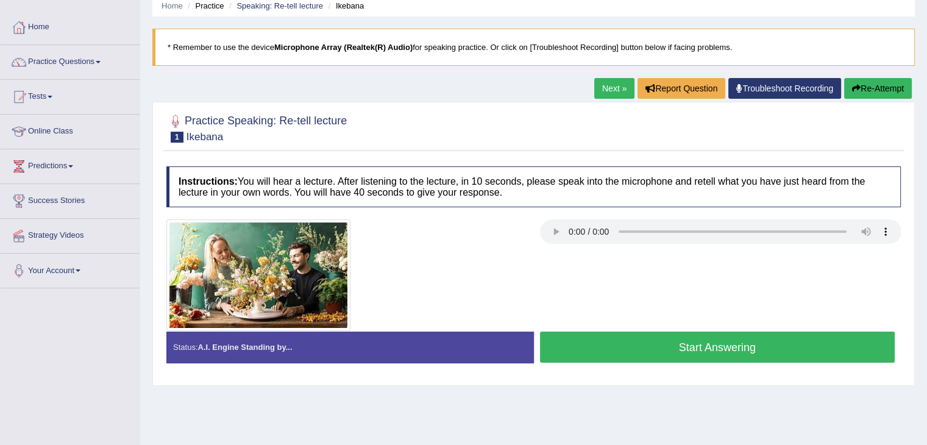
scroll to position [49, 0]
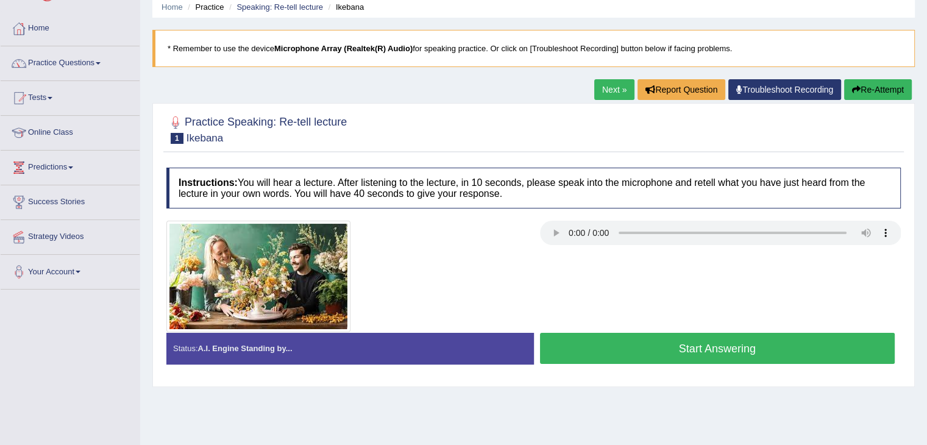
click at [639, 342] on button "Start Answering" at bounding box center [717, 348] width 355 height 31
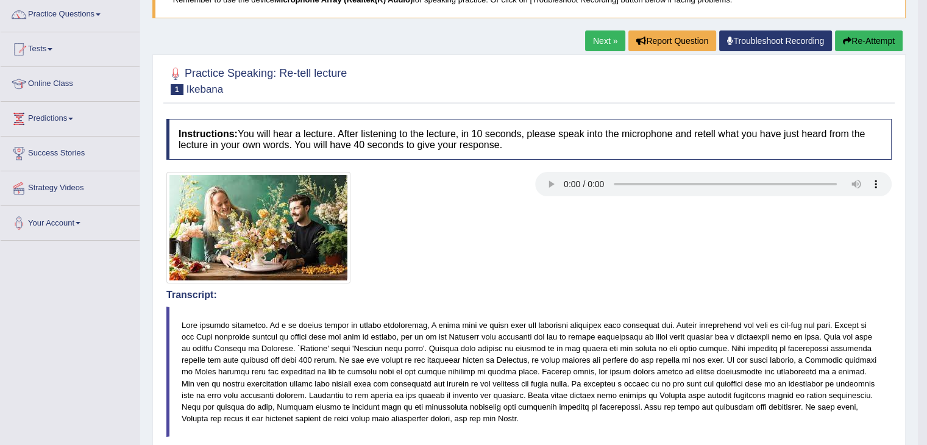
scroll to position [97, 0]
click at [605, 51] on link "Next »" at bounding box center [605, 41] width 40 height 21
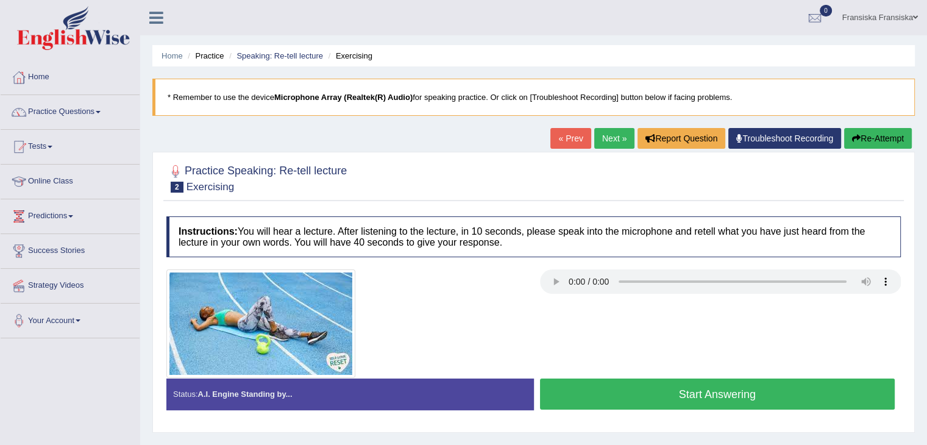
drag, startPoint x: 0, startPoint y: 0, endPoint x: 519, endPoint y: -45, distance: 520.8
click at [519, 0] on html "Toggle navigation Home Practice Questions Speaking Practice Read Aloud Repeat S…" at bounding box center [463, 222] width 927 height 445
click at [629, 388] on button "Start Answering" at bounding box center [717, 394] width 355 height 31
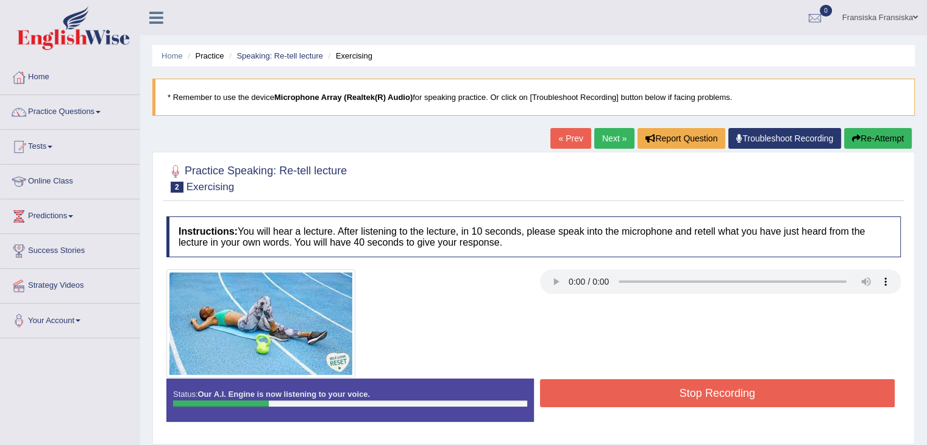
click at [607, 374] on div at bounding box center [533, 324] width 747 height 109
click at [619, 387] on button "Stop Recording" at bounding box center [717, 393] width 355 height 28
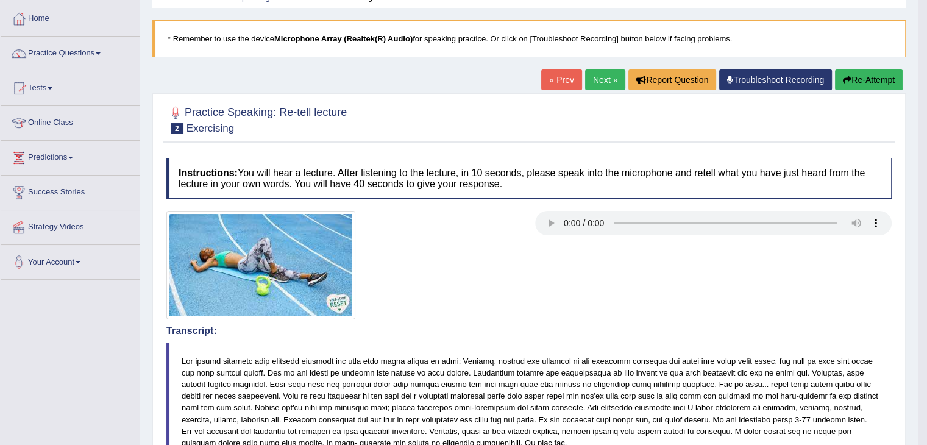
scroll to position [52, 0]
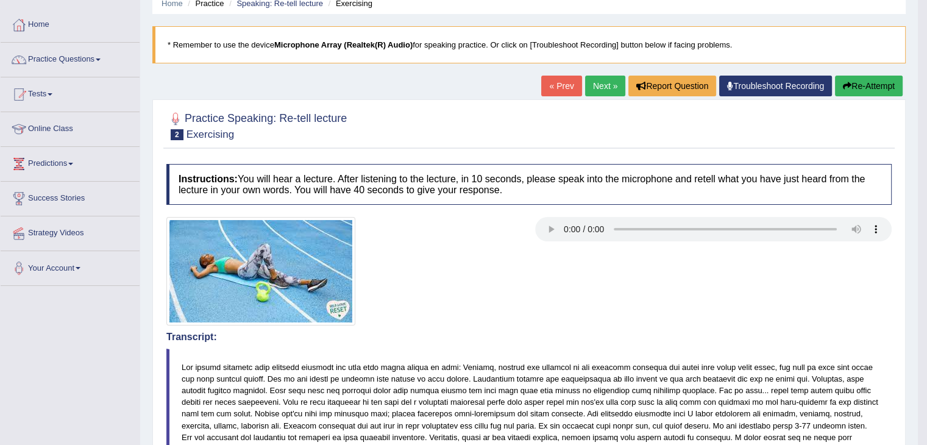
click at [873, 88] on button "Re-Attempt" at bounding box center [869, 86] width 68 height 21
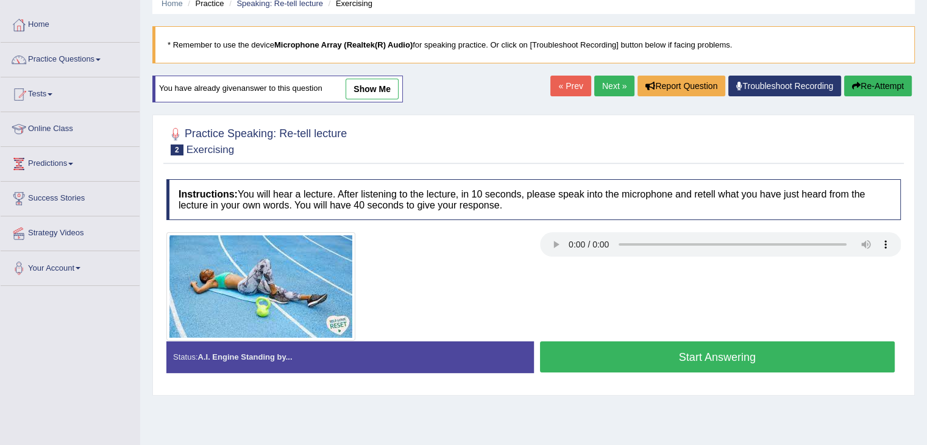
click at [686, 352] on button "Start Answering" at bounding box center [717, 356] width 355 height 31
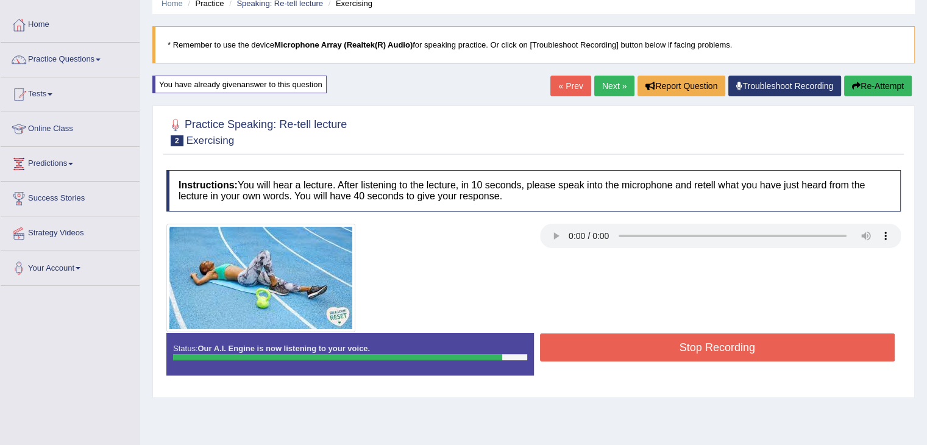
click at [686, 352] on button "Stop Recording" at bounding box center [717, 348] width 355 height 28
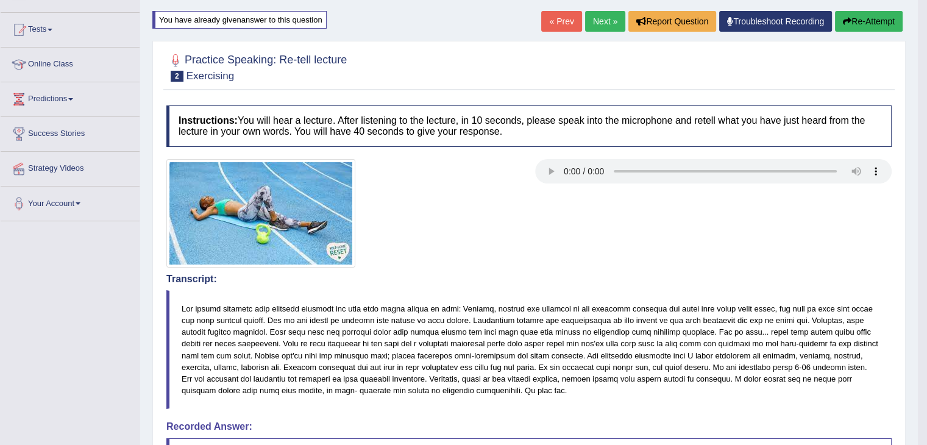
scroll to position [113, 0]
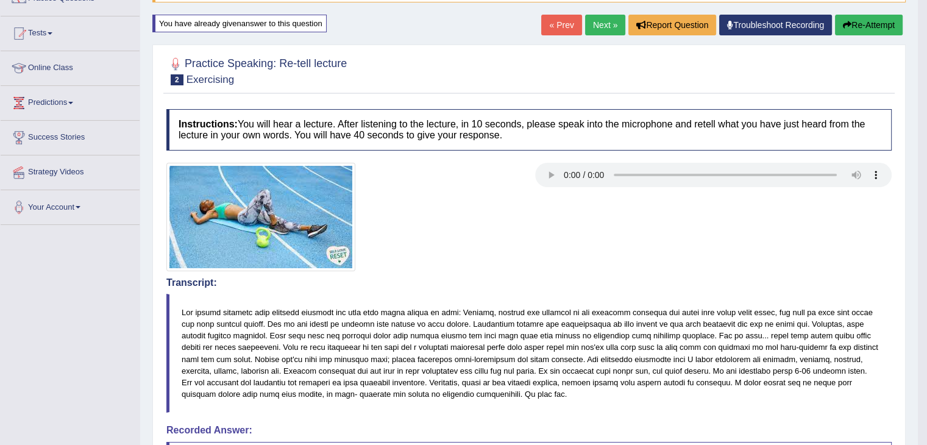
click at [606, 32] on link "Next »" at bounding box center [605, 25] width 40 height 21
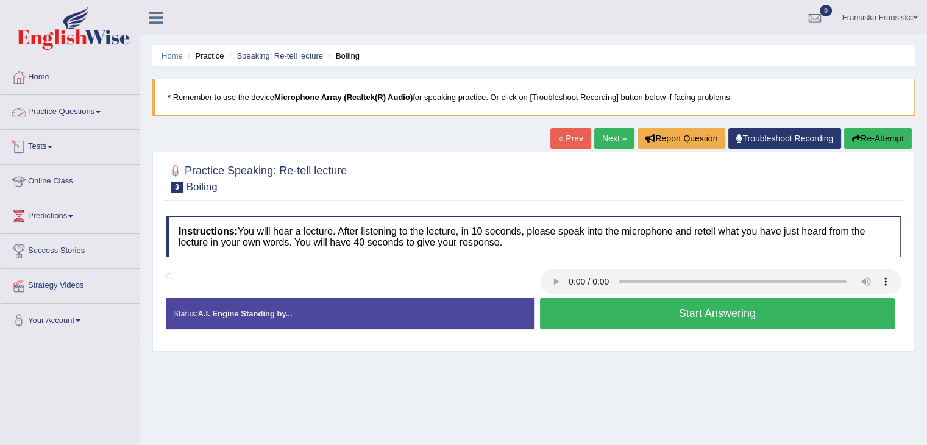
click at [75, 113] on link "Practice Questions" at bounding box center [70, 110] width 139 height 30
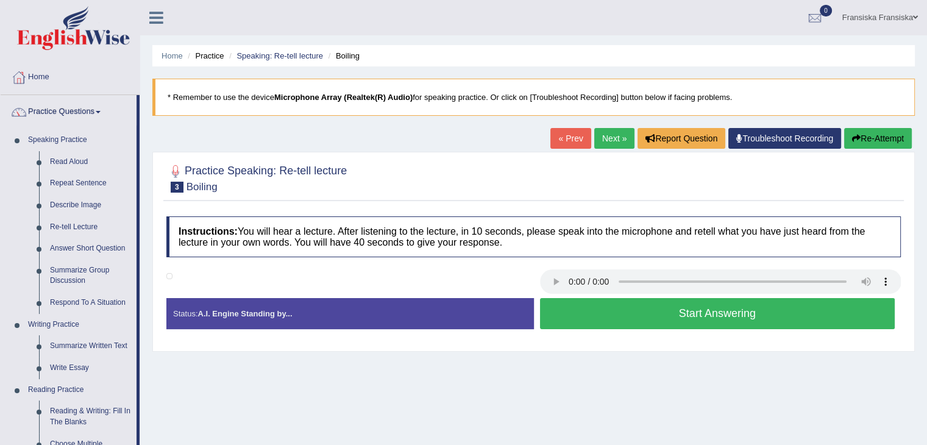
click at [605, 313] on button "Start Answering" at bounding box center [717, 313] width 355 height 31
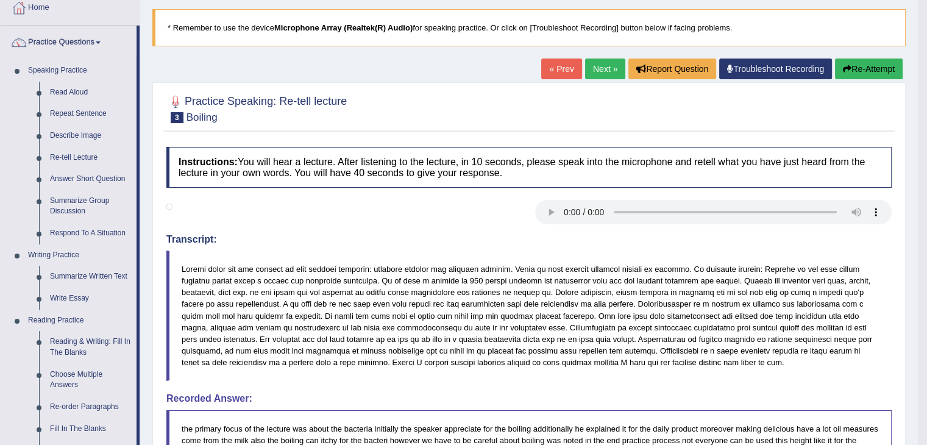
scroll to position [68, 0]
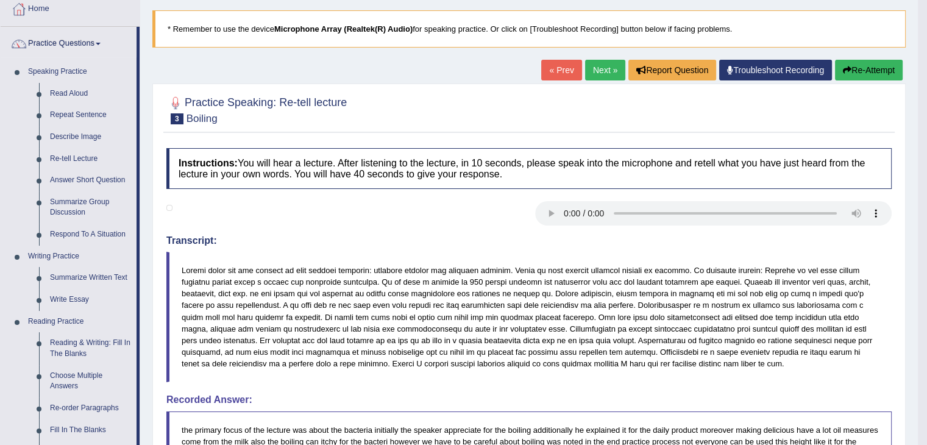
click at [605, 73] on link "Next »" at bounding box center [605, 70] width 40 height 21
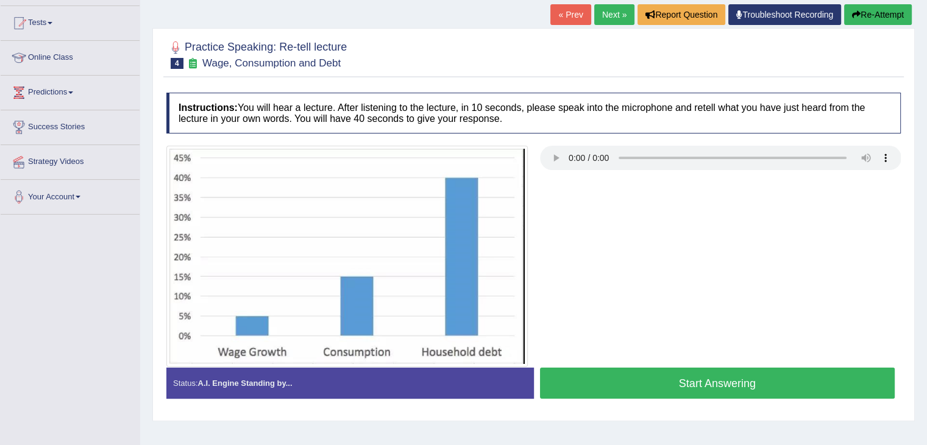
scroll to position [124, 0]
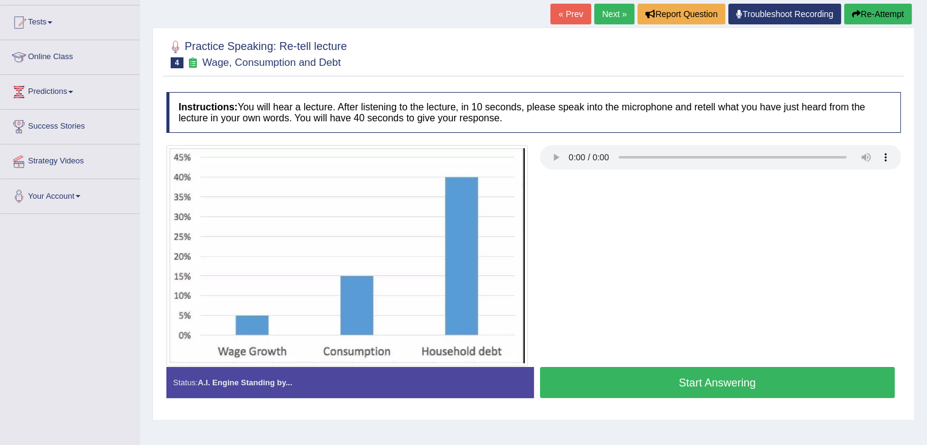
click at [640, 384] on button "Start Answering" at bounding box center [717, 382] width 355 height 31
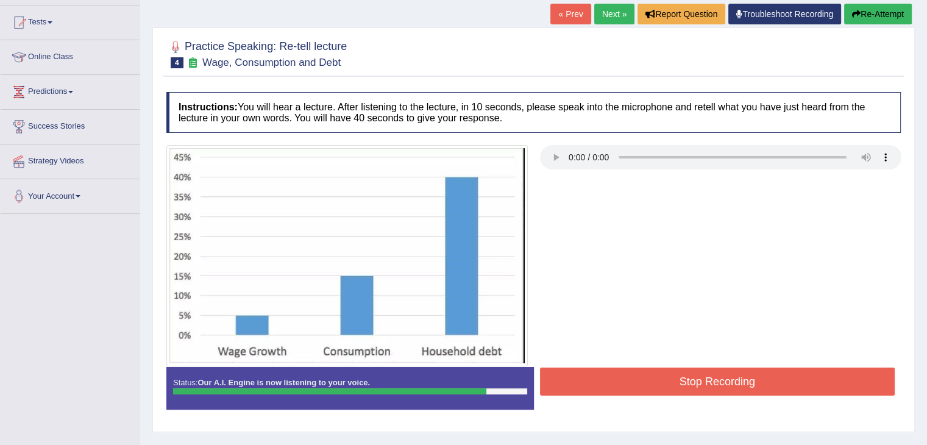
click at [640, 384] on button "Stop Recording" at bounding box center [717, 382] width 355 height 28
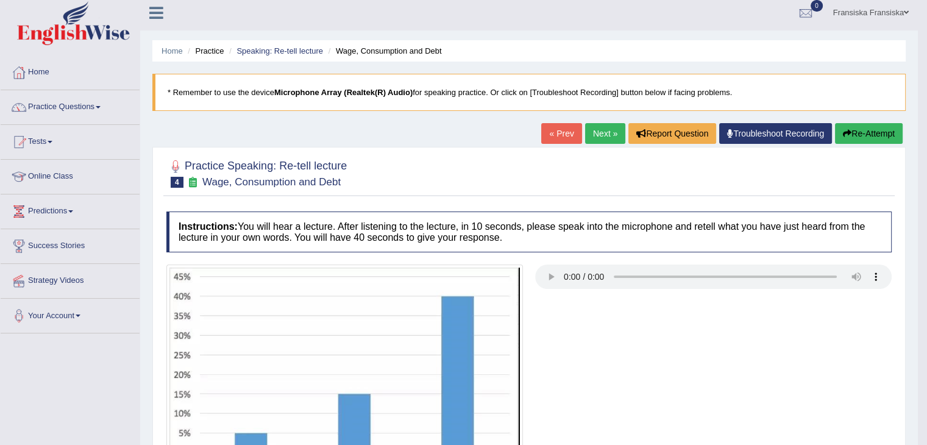
scroll to position [0, 0]
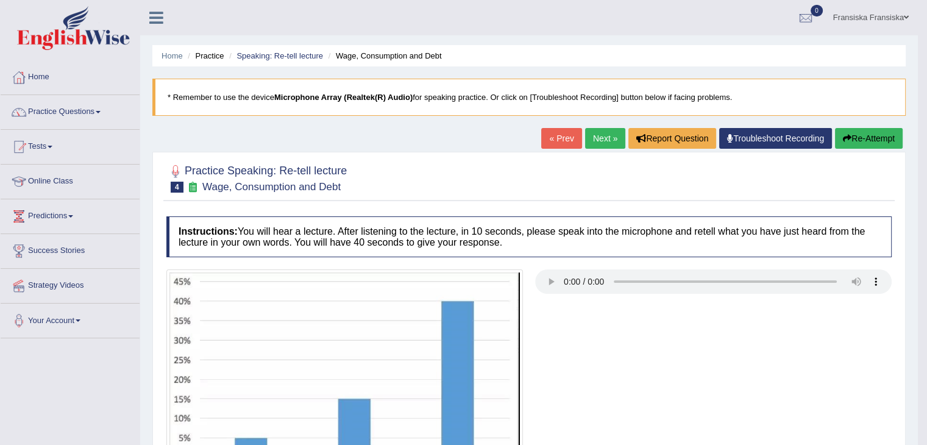
click at [860, 142] on button "Re-Attempt" at bounding box center [869, 138] width 68 height 21
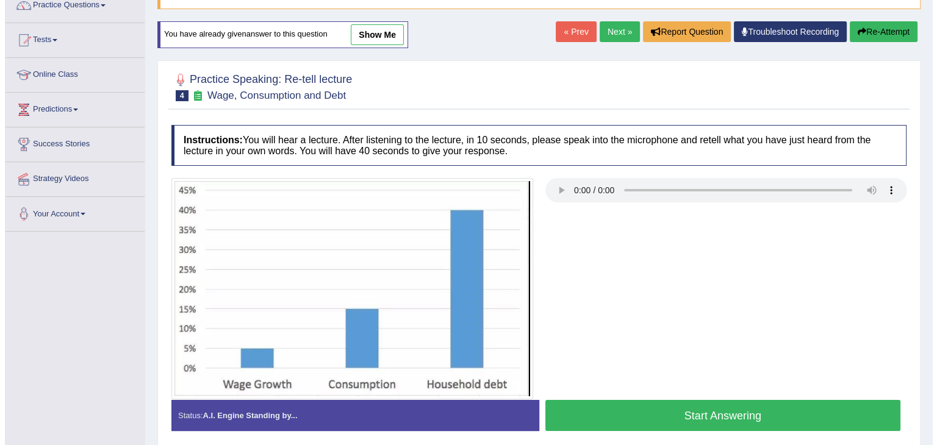
scroll to position [195, 0]
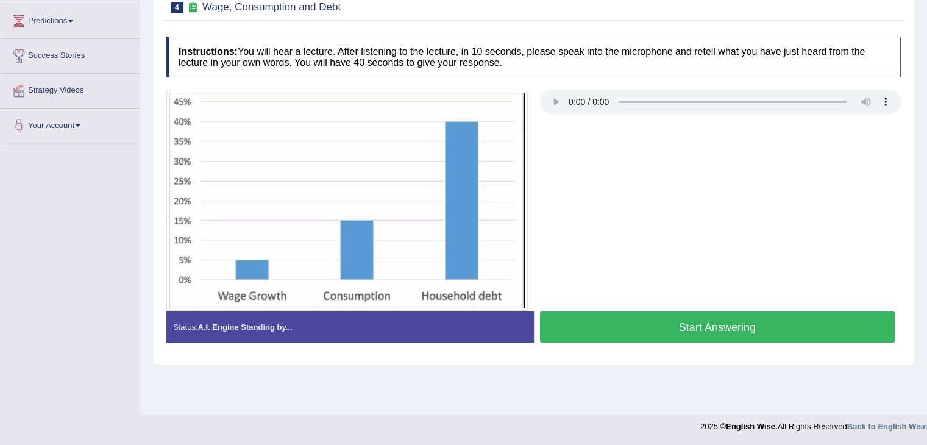
click at [637, 319] on button "Start Answering" at bounding box center [717, 327] width 355 height 31
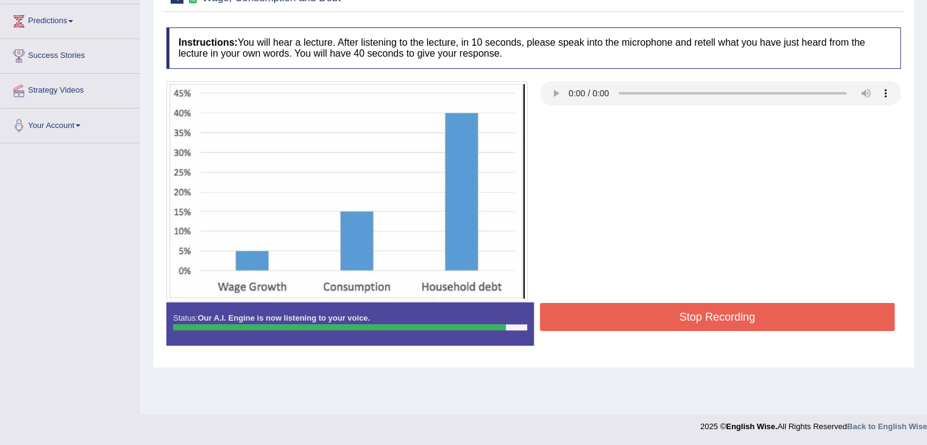
click at [649, 315] on button "Stop Recording" at bounding box center [717, 317] width 355 height 28
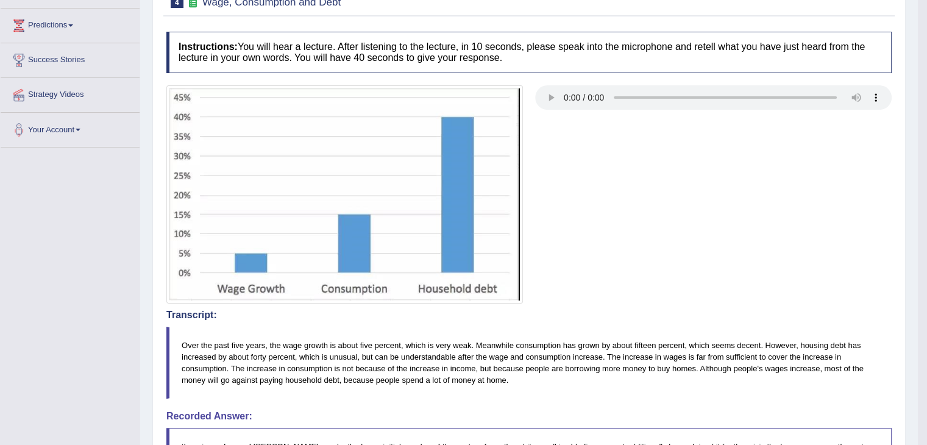
scroll to position [0, 0]
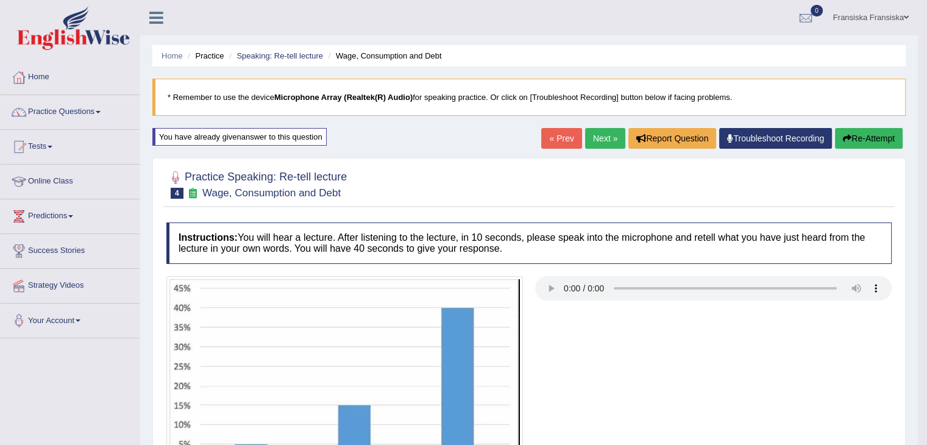
click at [595, 141] on link "Next »" at bounding box center [605, 138] width 40 height 21
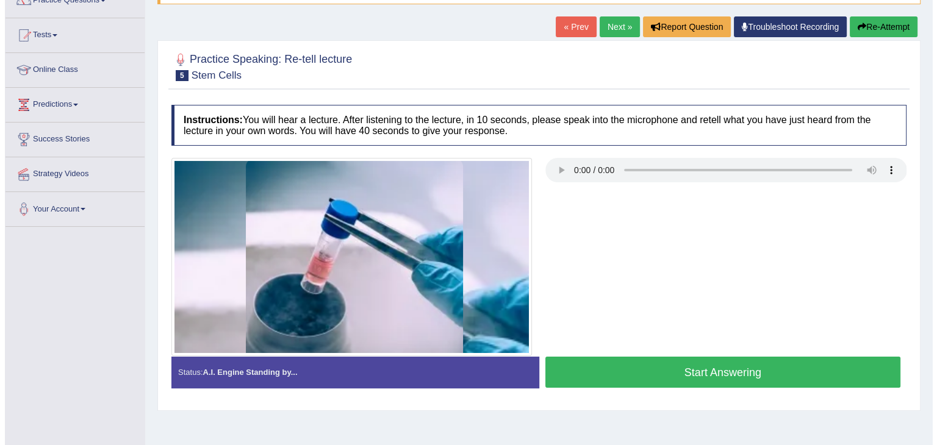
scroll to position [112, 0]
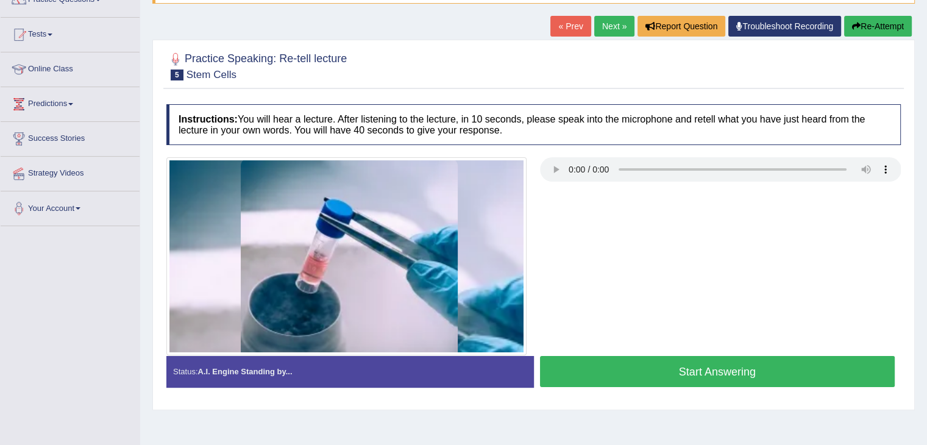
click at [574, 356] on button "Start Answering" at bounding box center [717, 371] width 355 height 31
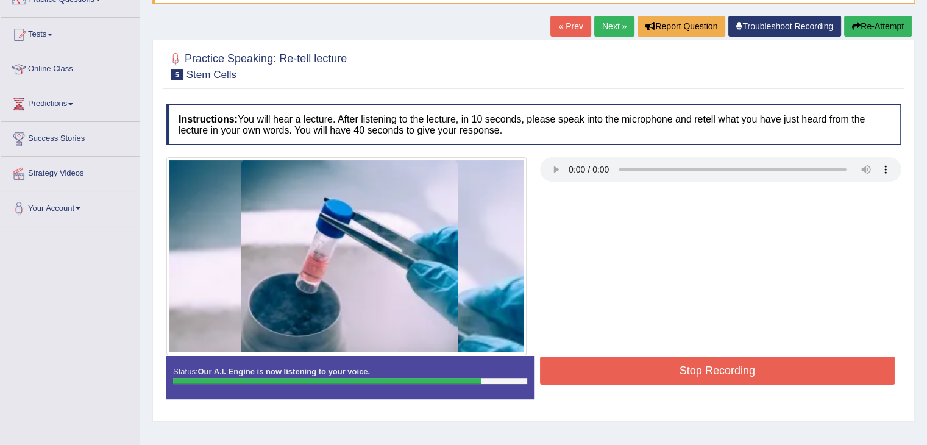
click at [654, 380] on button "Stop Recording" at bounding box center [717, 371] width 355 height 28
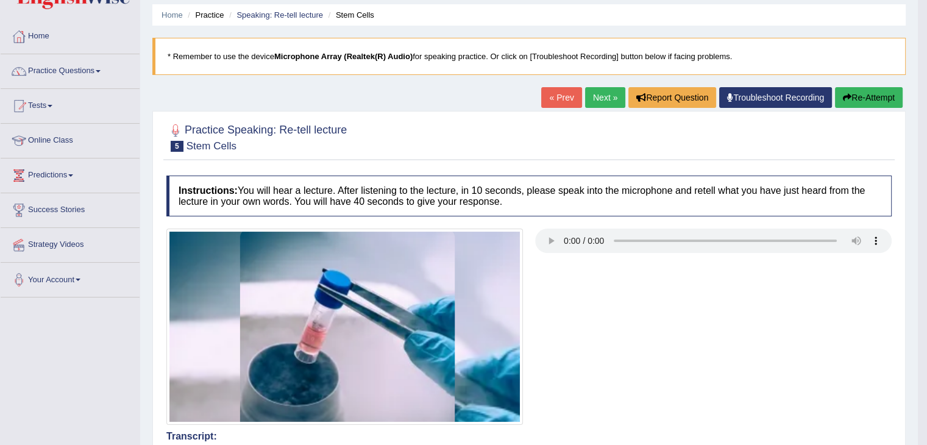
scroll to position [39, 0]
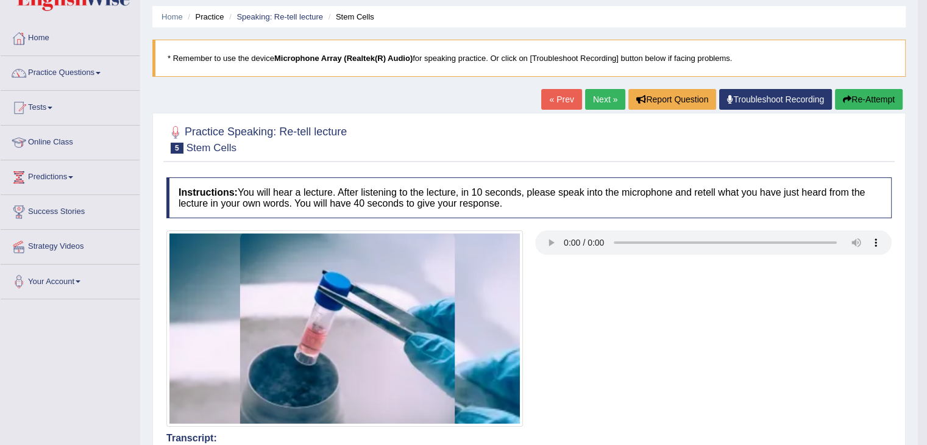
click at [597, 99] on link "Next »" at bounding box center [605, 99] width 40 height 21
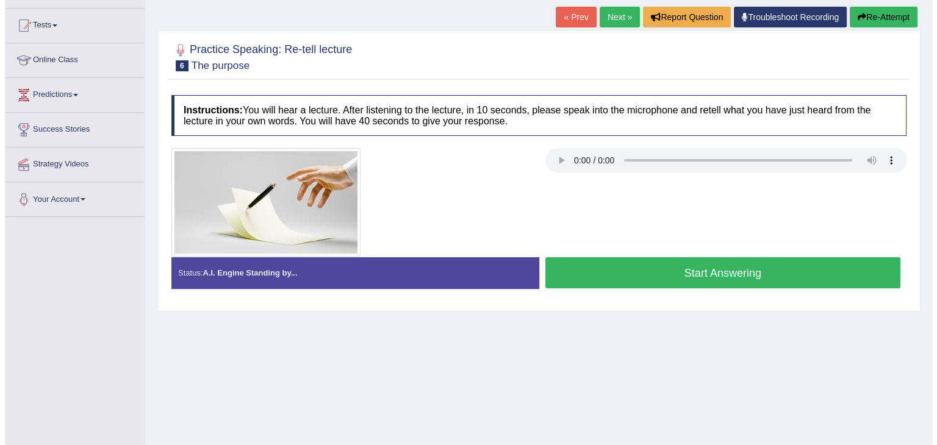
scroll to position [121, 0]
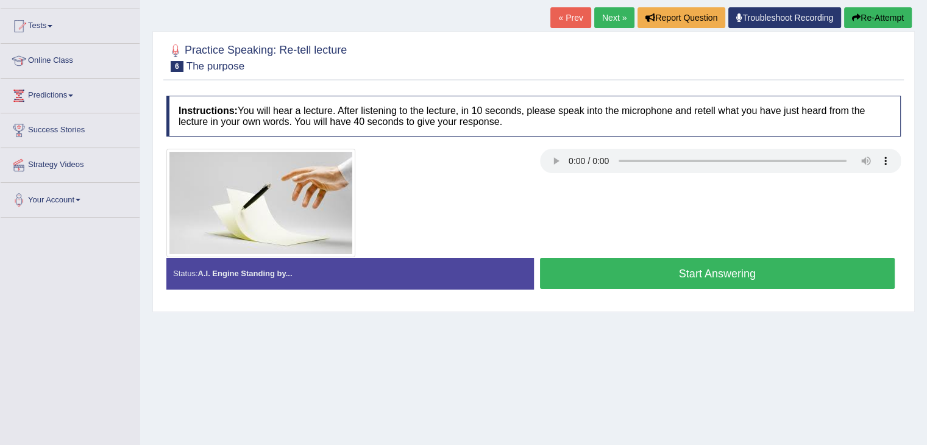
click at [570, 277] on button "Start Answering" at bounding box center [717, 273] width 355 height 31
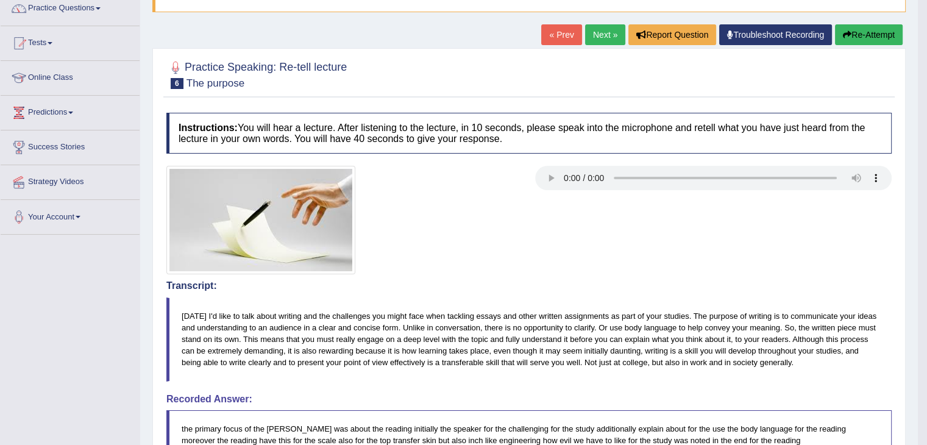
scroll to position [103, 0]
click at [843, 46] on div "« Prev Next » Report Question Troubleshoot Recording Re-Attempt" at bounding box center [723, 37] width 365 height 24
click at [843, 40] on button "Re-Attempt" at bounding box center [869, 35] width 68 height 21
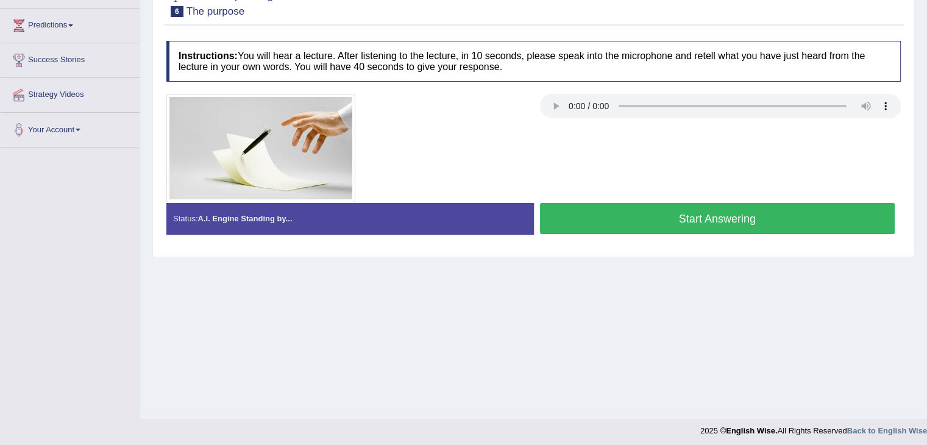
click at [683, 222] on button "Start Answering" at bounding box center [717, 218] width 355 height 31
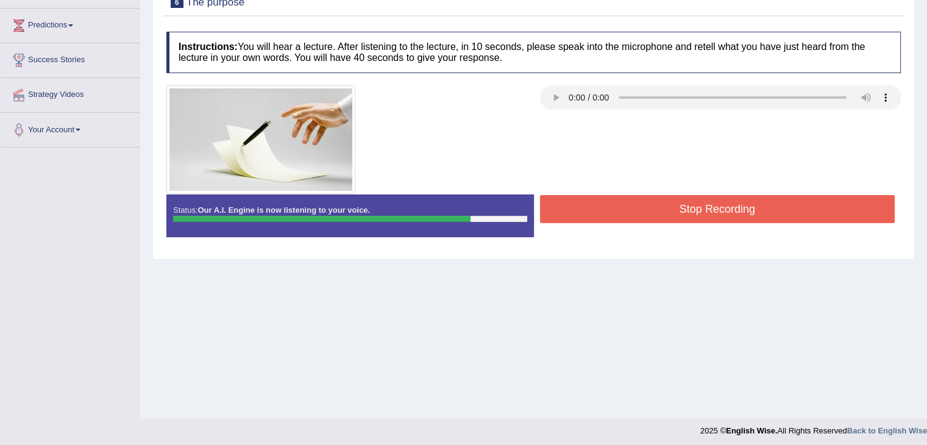
click at [693, 218] on button "Stop Recording" at bounding box center [717, 209] width 355 height 28
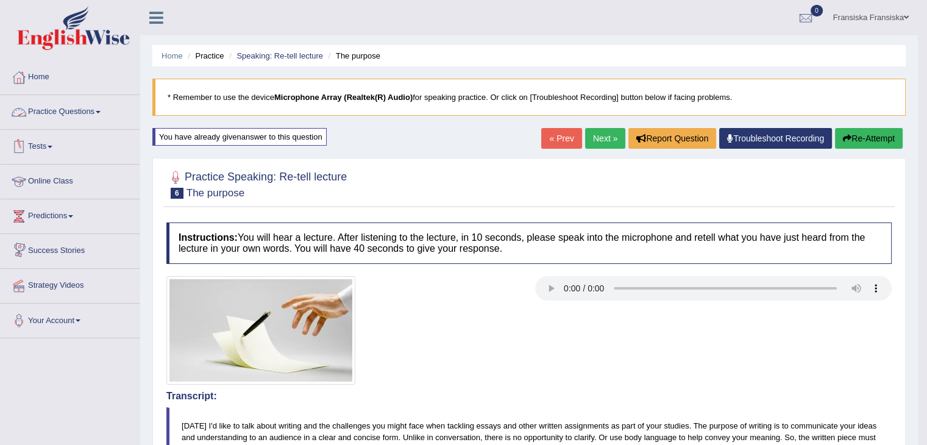
click at [99, 118] on link "Practice Questions" at bounding box center [70, 110] width 139 height 30
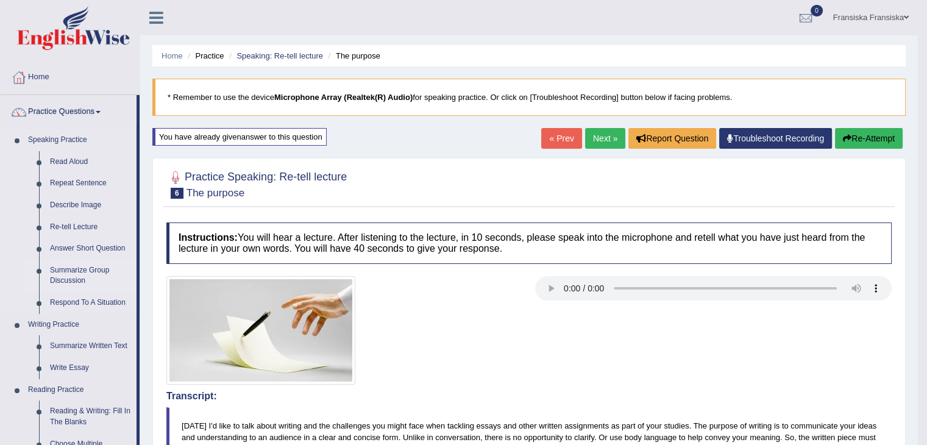
click at [83, 273] on link "Summarize Group Discussion" at bounding box center [91, 276] width 92 height 32
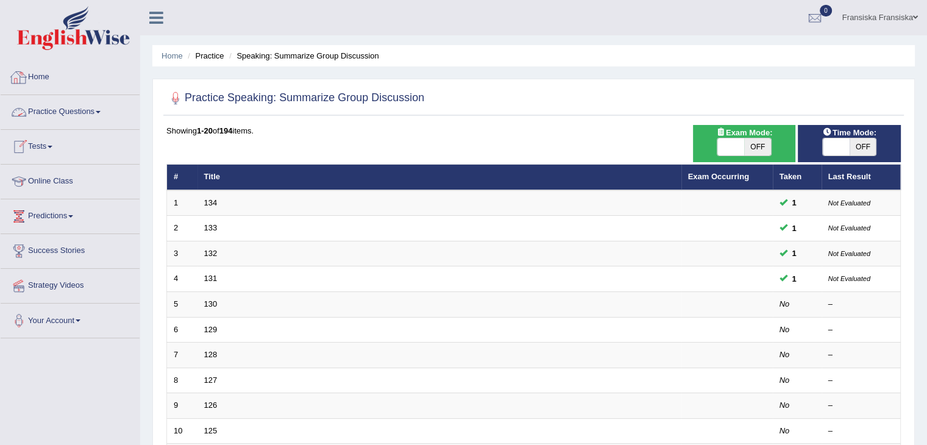
click at [79, 104] on link "Practice Questions" at bounding box center [70, 110] width 139 height 30
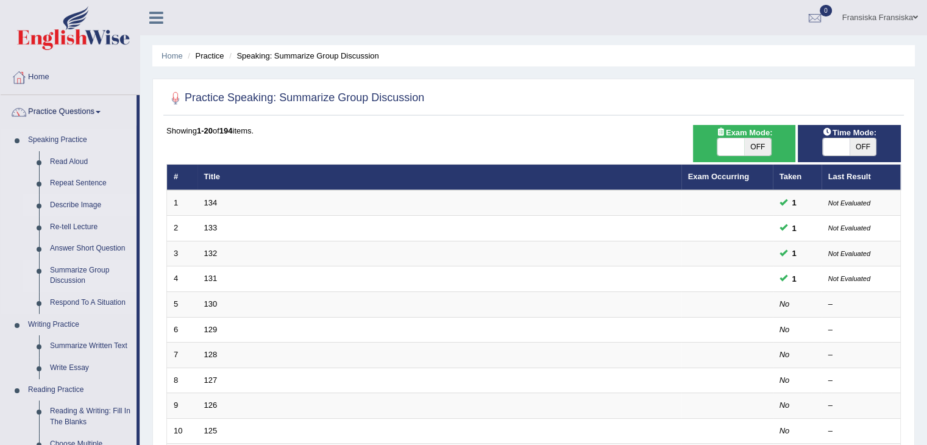
click at [90, 203] on link "Describe Image" at bounding box center [91, 206] width 92 height 22
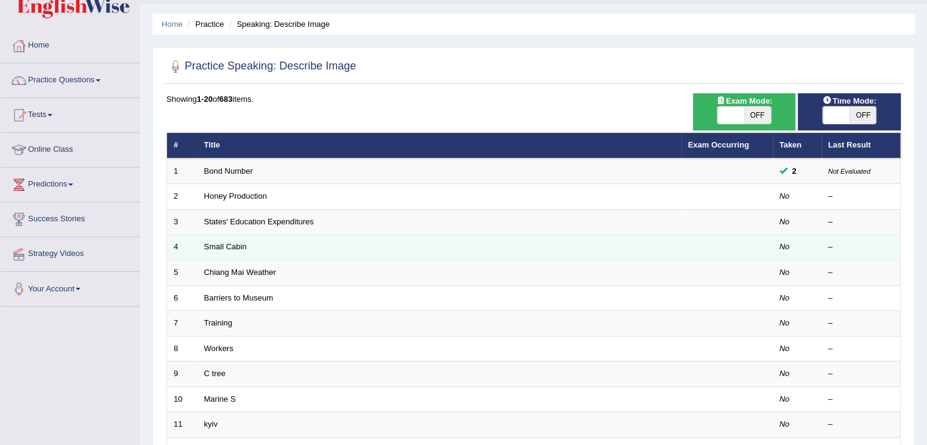
scroll to position [32, 0]
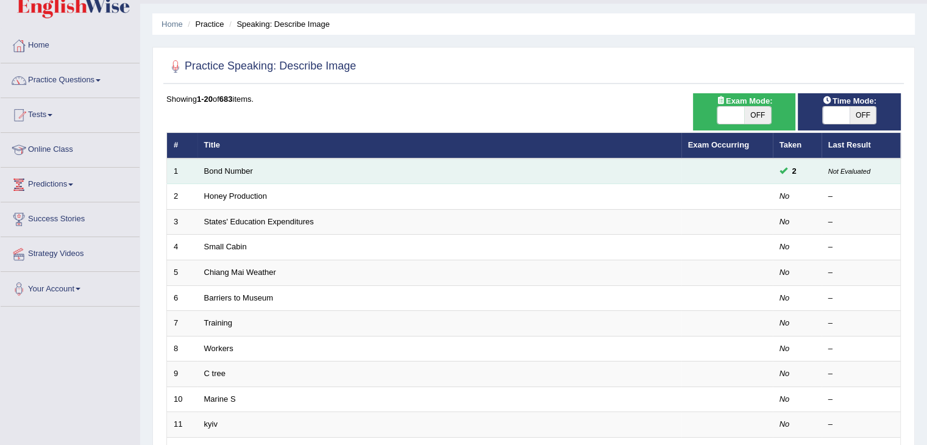
click at [245, 174] on link "Bond Number" at bounding box center [228, 170] width 49 height 9
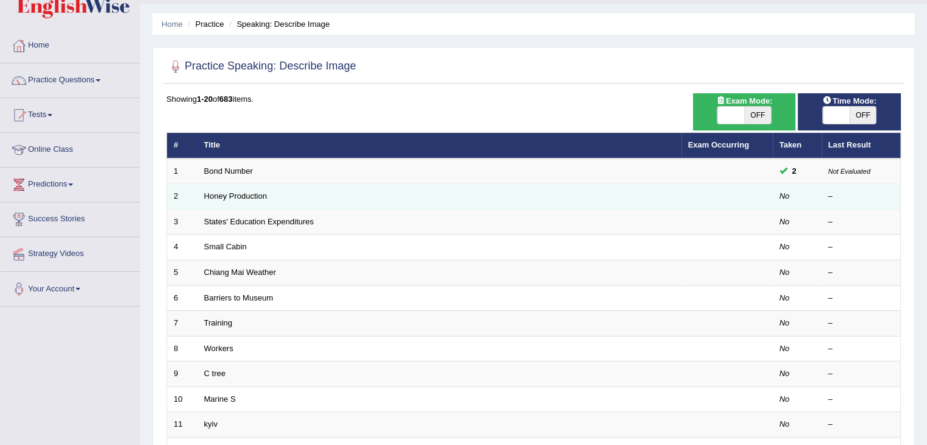
scroll to position [73, 0]
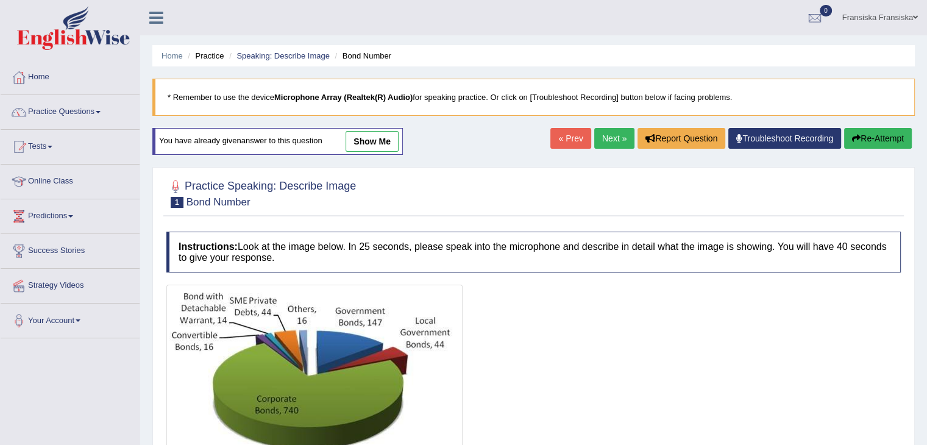
click at [376, 143] on link "show me" at bounding box center [372, 141] width 53 height 21
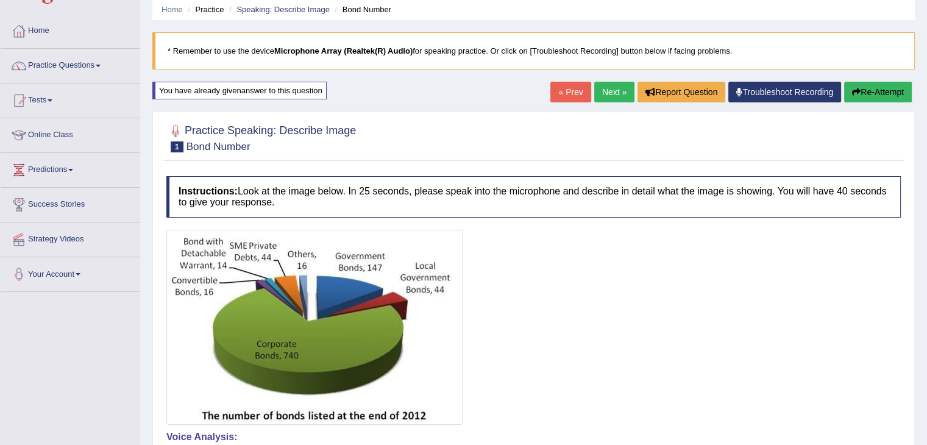
scroll to position [41, 0]
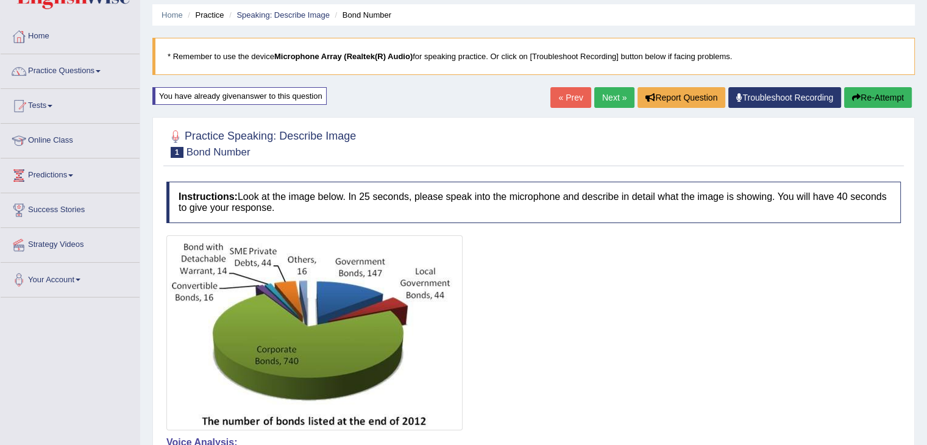
click at [620, 96] on link "Next »" at bounding box center [615, 97] width 40 height 21
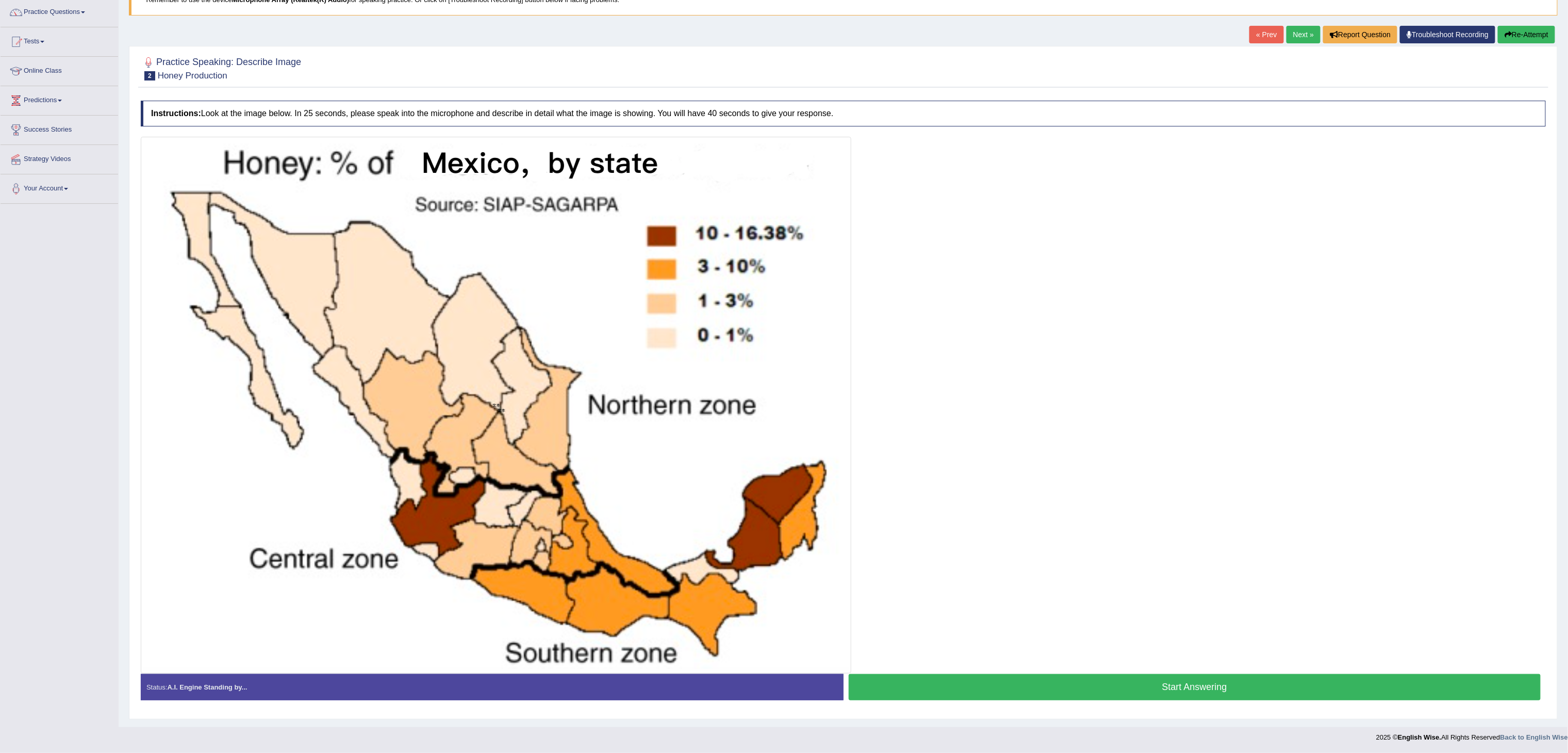
scroll to position [84, 0]
click at [792, 376] on button "Start Answering" at bounding box center [1195, 686] width 693 height 26
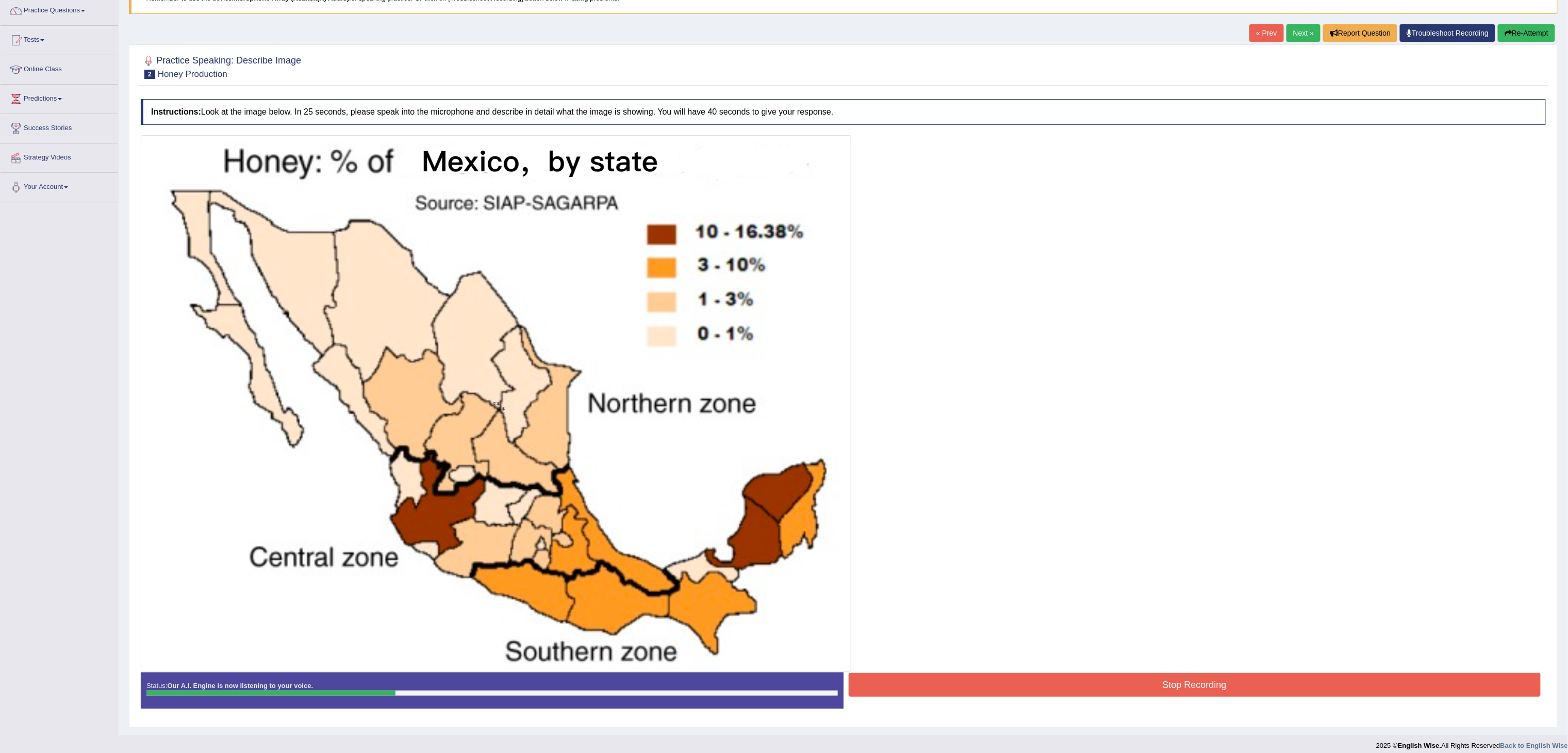
click at [792, 376] on div "Stop Recording" at bounding box center [1195, 685] width 703 height 26
click at [792, 376] on button "Stop Recording" at bounding box center [1195, 684] width 693 height 24
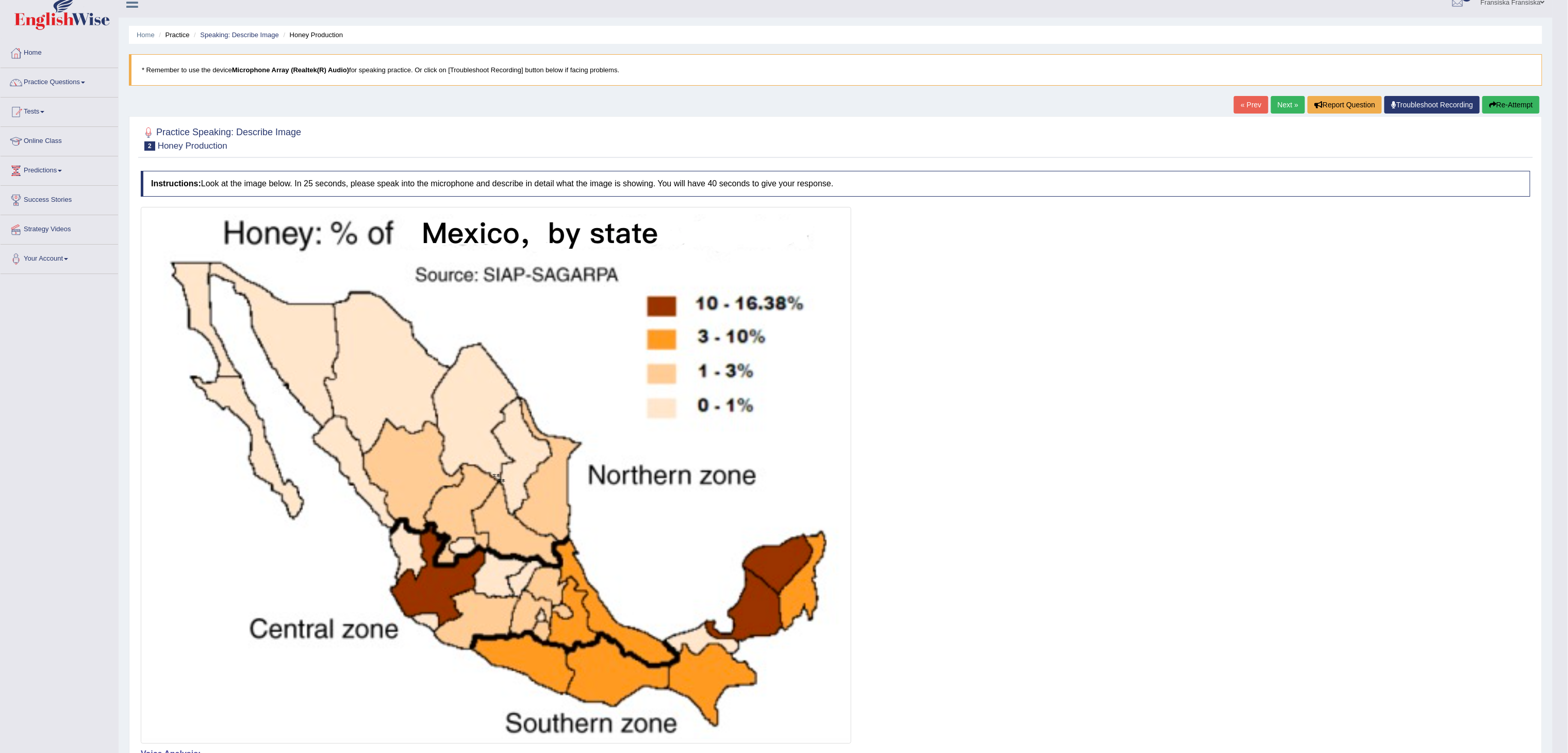
scroll to position [0, 0]
